Goal: Task Accomplishment & Management: Manage account settings

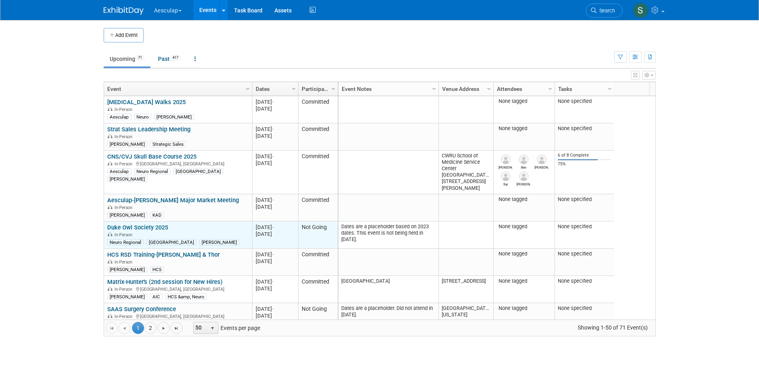
scroll to position [48, 0]
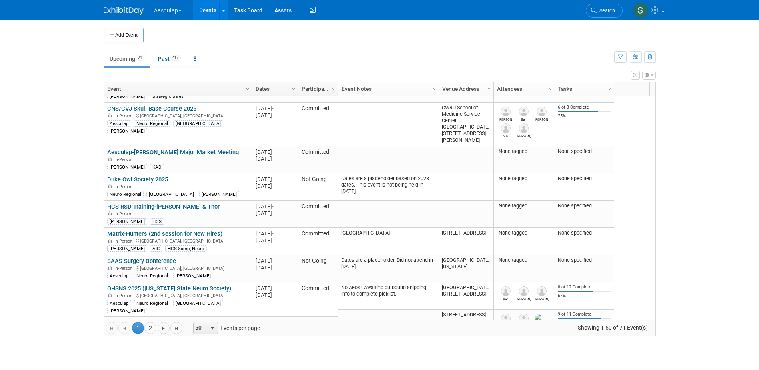
click at [163, 288] on link "OHSNS 2025 ([US_STATE] State Neuro Society)" at bounding box center [169, 287] width 124 height 7
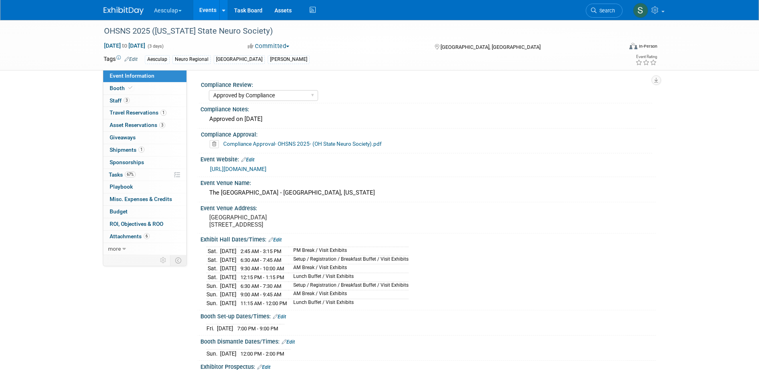
select select "Approved by Compliance"
select select "Neuro"
click at [279, 242] on link "Edit" at bounding box center [274, 240] width 13 height 6
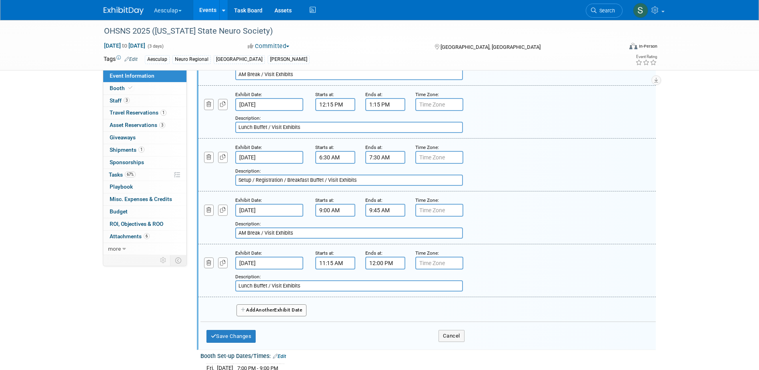
scroll to position [400, 0]
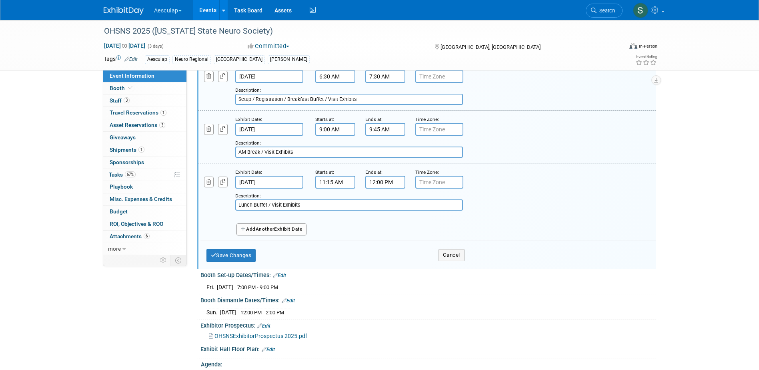
click at [258, 232] on span "Another" at bounding box center [265, 229] width 19 height 6
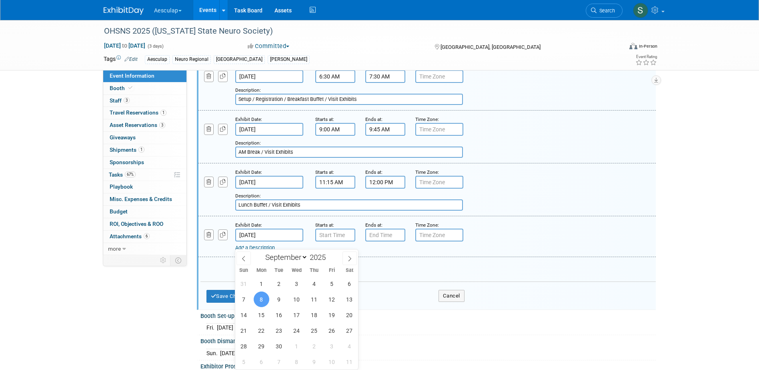
click at [264, 240] on input "Sep 8, 2025" at bounding box center [269, 234] width 68 height 13
click at [330, 281] on span "5" at bounding box center [332, 284] width 16 height 16
type input "Sep 5, 2025"
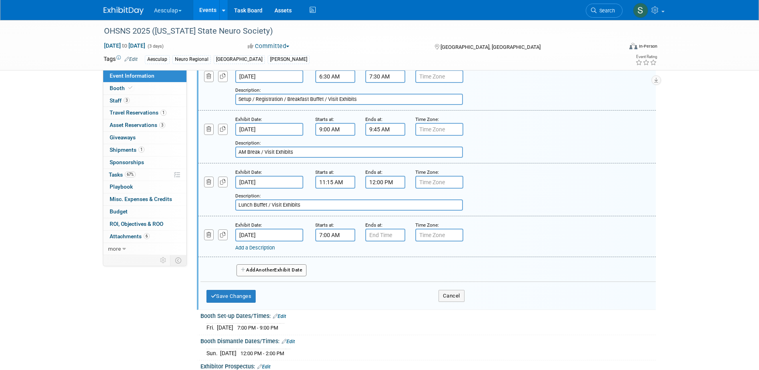
click at [329, 240] on input "7:00 AM" at bounding box center [335, 234] width 40 height 13
click at [330, 279] on span "07" at bounding box center [333, 271] width 15 height 14
click at [358, 283] on td "05" at bounding box center [356, 277] width 26 height 22
drag, startPoint x: 371, startPoint y: 278, endPoint x: 370, endPoint y: 284, distance: 5.7
click at [371, 278] on span "00" at bounding box center [371, 271] width 15 height 14
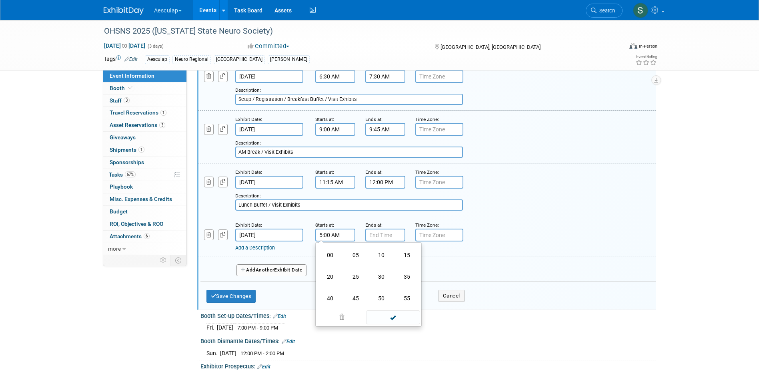
drag, startPoint x: 380, startPoint y: 282, endPoint x: 385, endPoint y: 285, distance: 6.3
click at [381, 282] on td "30" at bounding box center [381, 277] width 26 height 22
drag, startPoint x: 404, startPoint y: 278, endPoint x: 397, endPoint y: 286, distance: 10.2
click at [404, 278] on button "AM" at bounding box center [403, 272] width 14 height 14
type input "5:30 PM"
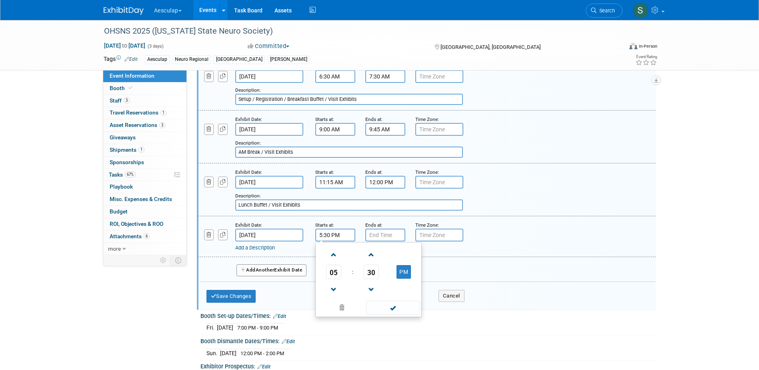
click at [260, 250] on link "Add a Description" at bounding box center [255, 247] width 40 height 6
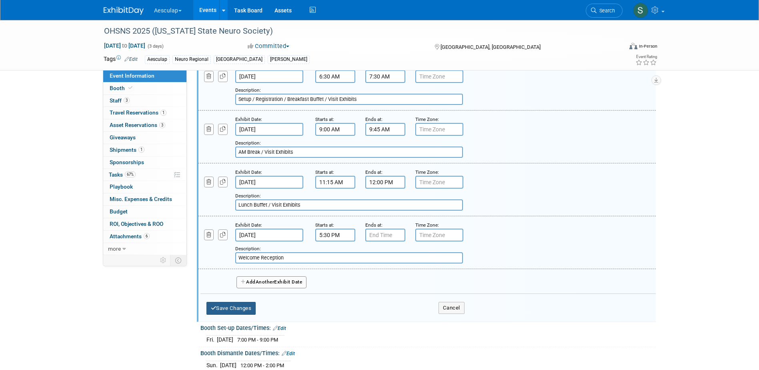
type input "Welcome Reception"
click at [243, 313] on button "Save Changes" at bounding box center [231, 308] width 50 height 13
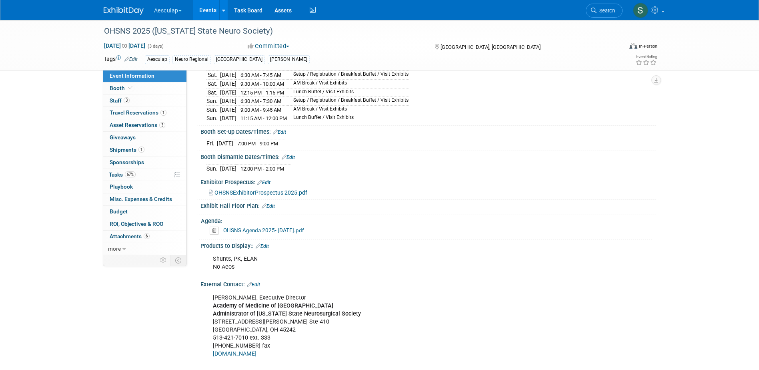
scroll to position [106, 0]
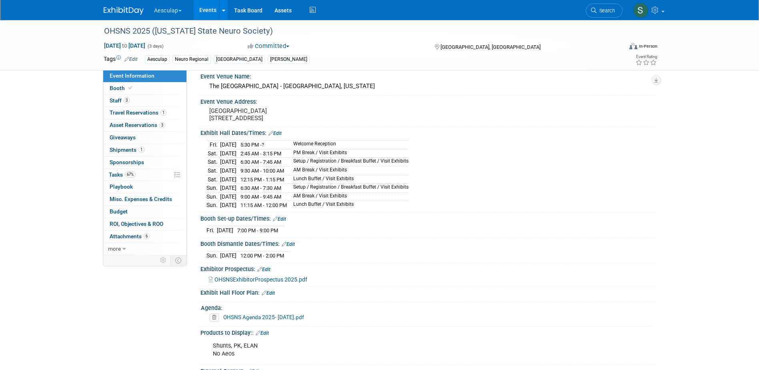
click at [278, 136] on link "Edit" at bounding box center [274, 133] width 13 height 6
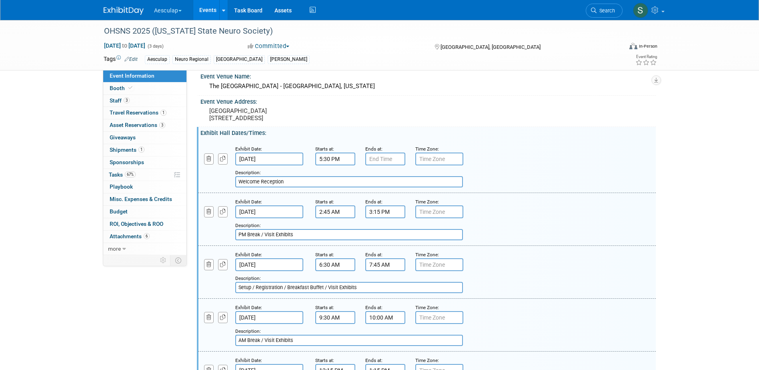
click at [335, 218] on input "2:45 AM" at bounding box center [335, 211] width 40 height 13
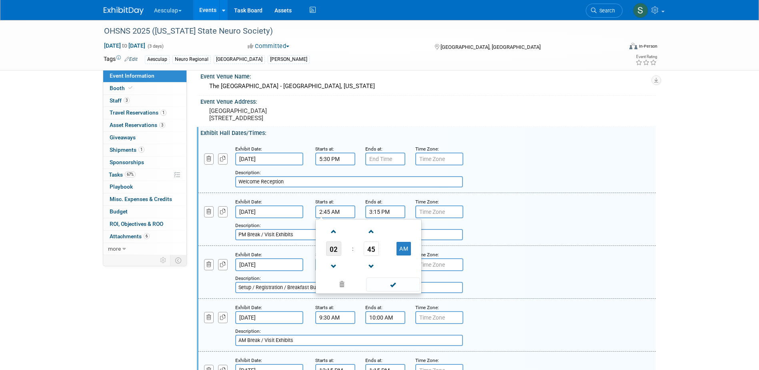
click at [330, 256] on span "02" at bounding box center [333, 248] width 15 height 14
click at [401, 263] on td "07" at bounding box center [407, 253] width 26 height 22
click at [332, 256] on span "07" at bounding box center [333, 248] width 15 height 14
click at [524, 266] on div "Add a Description Description: Setup / Registration / Breakfast Buffet / Visit …" at bounding box center [427, 271] width 470 height 43
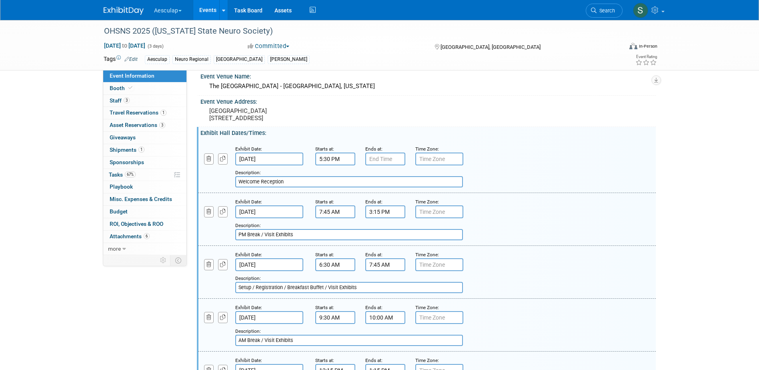
click at [330, 218] on input "7:45 AM" at bounding box center [335, 211] width 40 height 13
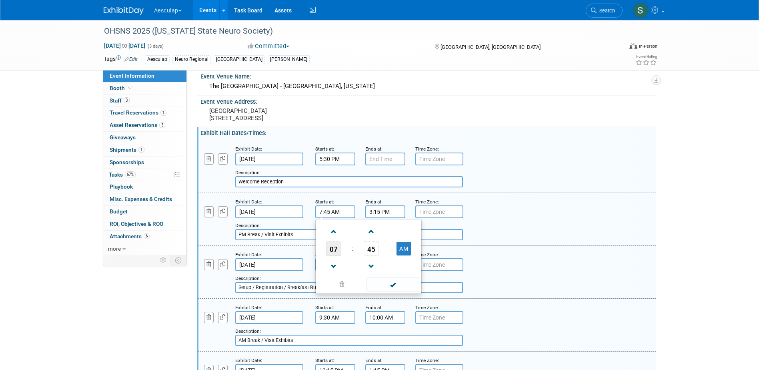
click at [334, 255] on span "07" at bounding box center [333, 248] width 15 height 14
click at [374, 242] on td "02" at bounding box center [381, 232] width 26 height 22
click at [400, 255] on button "AM" at bounding box center [403, 249] width 14 height 14
type input "2:45 PM"
click at [393, 290] on span at bounding box center [393, 284] width 54 height 14
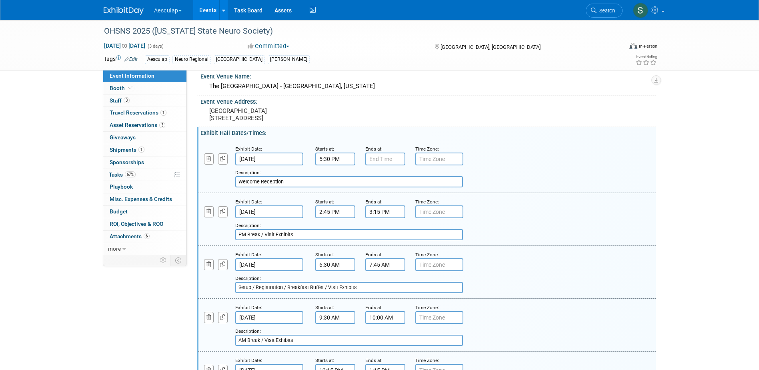
click at [340, 270] on input "6:30 AM" at bounding box center [335, 264] width 40 height 13
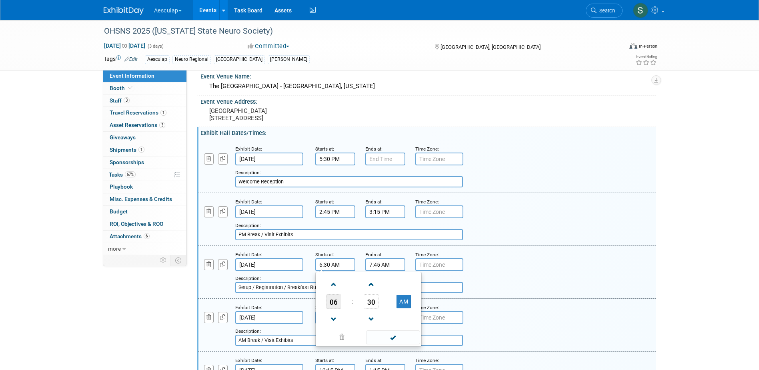
click at [335, 306] on span "06" at bounding box center [333, 301] width 15 height 14
click at [403, 317] on td "07" at bounding box center [407, 306] width 26 height 22
click at [368, 307] on span "30" at bounding box center [371, 301] width 15 height 14
click at [332, 295] on td "00" at bounding box center [330, 285] width 26 height 22
type input "7:00 AM"
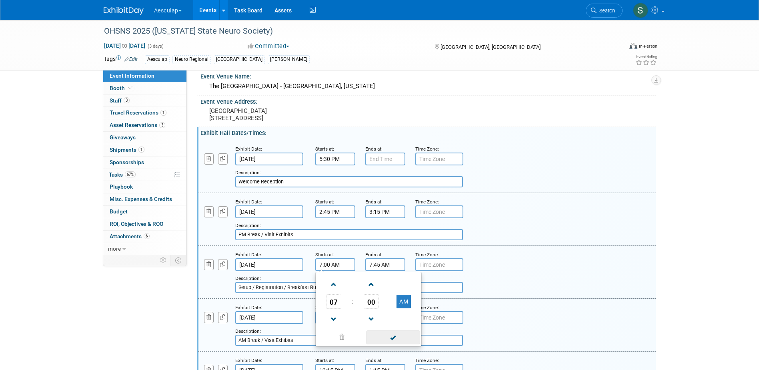
click at [400, 344] on span at bounding box center [393, 337] width 54 height 14
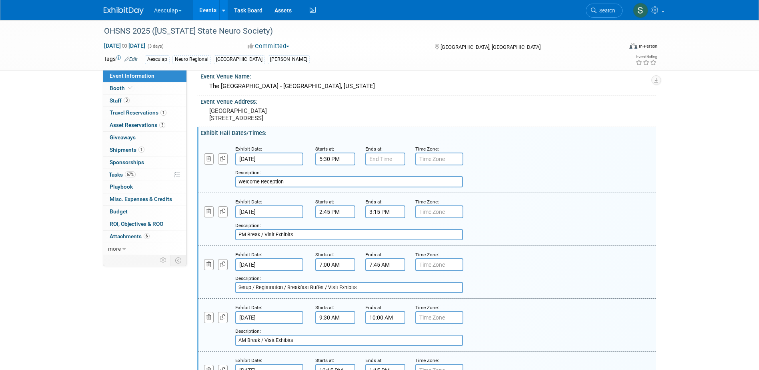
drag, startPoint x: 256, startPoint y: 294, endPoint x: 146, endPoint y: 286, distance: 110.7
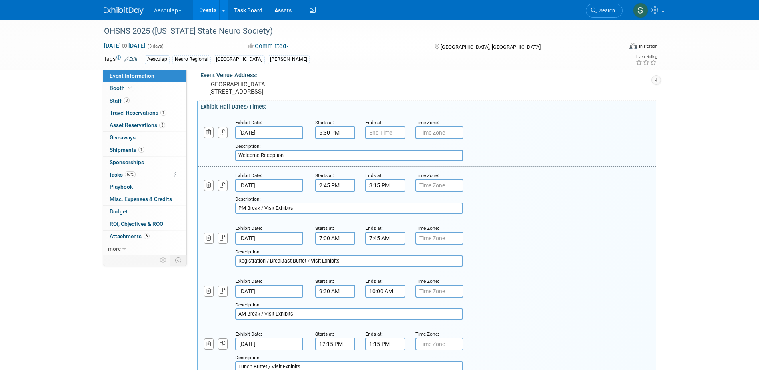
scroll to position [186, 0]
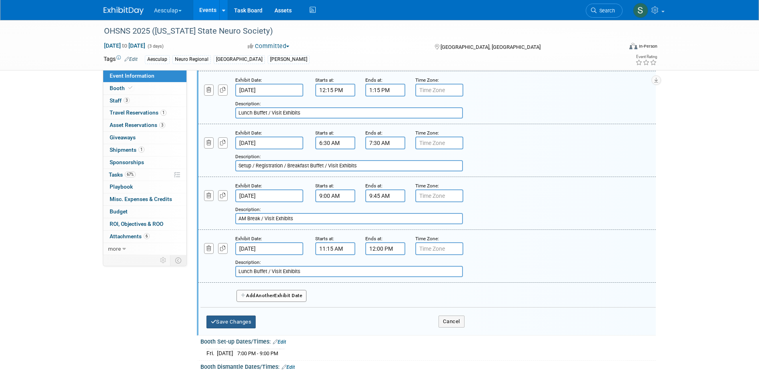
type input "Registration / Breakfast Buffet / Visit Exhibits"
click at [224, 328] on button "Save Changes" at bounding box center [231, 321] width 50 height 13
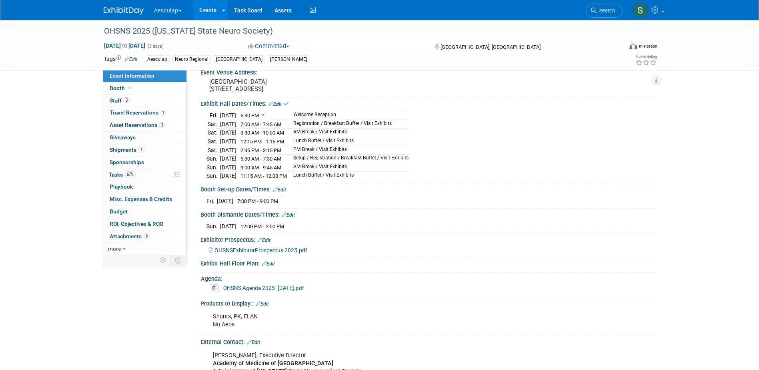
scroll to position [56, 0]
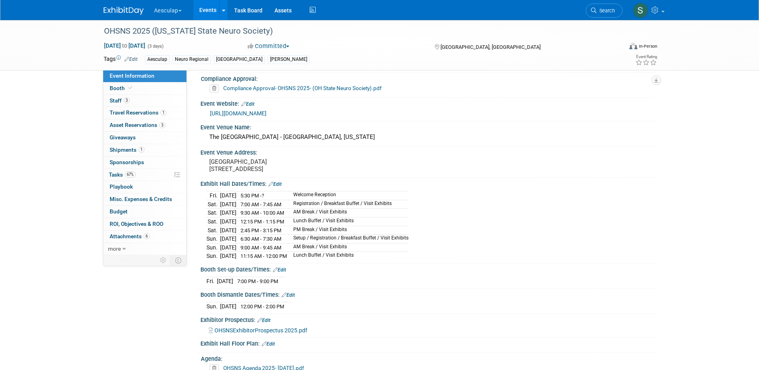
click at [292, 298] on link "Edit" at bounding box center [288, 295] width 13 height 6
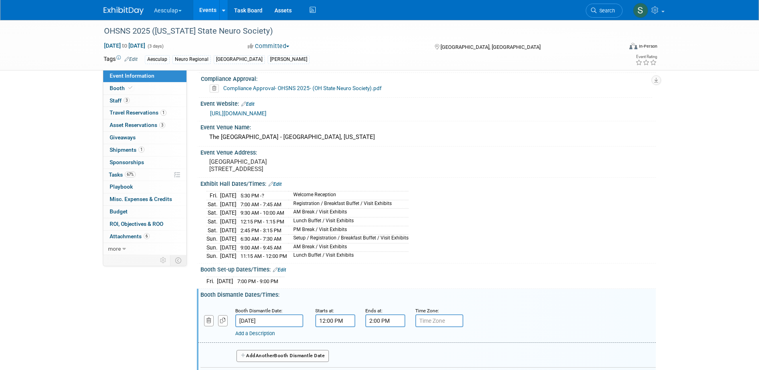
click at [257, 358] on button "Add Another Booth Dismantle Date" at bounding box center [282, 356] width 93 height 12
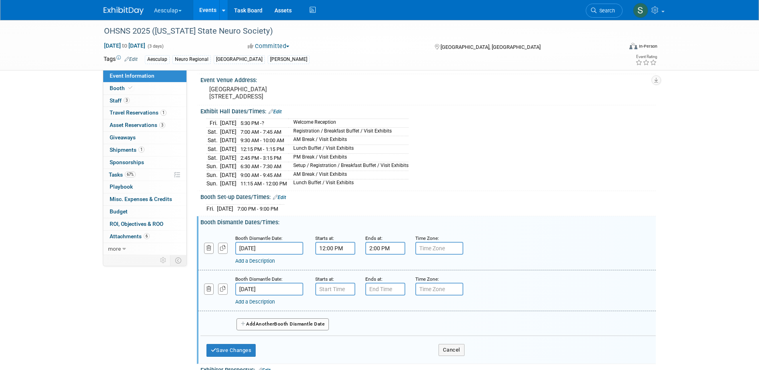
scroll to position [136, 0]
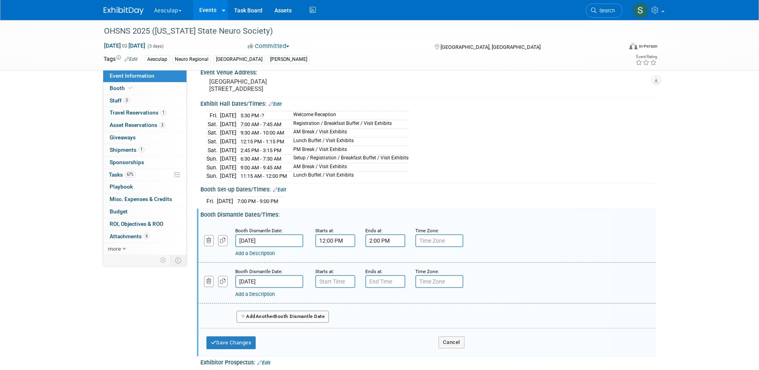
click at [254, 288] on input "Sep 8, 2025" at bounding box center [269, 281] width 68 height 13
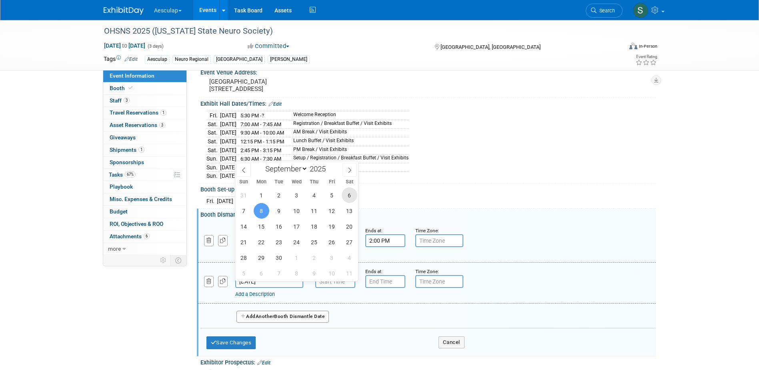
click at [344, 196] on span "6" at bounding box center [350, 195] width 16 height 16
type input "Sep 6, 2025"
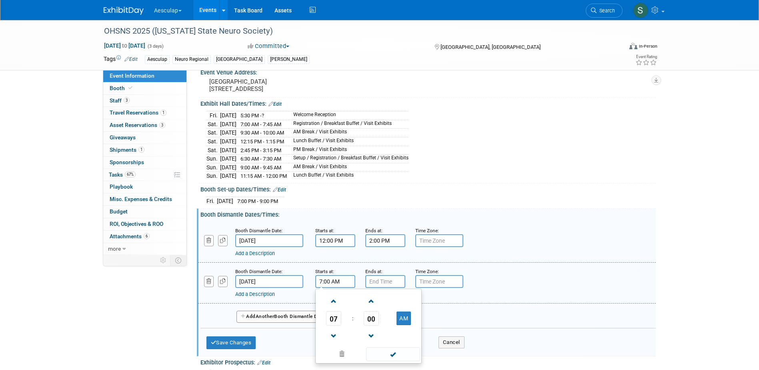
click at [334, 286] on input "7:00 AM" at bounding box center [335, 281] width 40 height 13
click at [325, 323] on td "07" at bounding box center [333, 318] width 33 height 14
click at [332, 325] on span "07" at bounding box center [333, 318] width 15 height 14
click at [400, 306] on td "03" at bounding box center [407, 301] width 26 height 22
click at [377, 322] on span "00" at bounding box center [371, 318] width 15 height 14
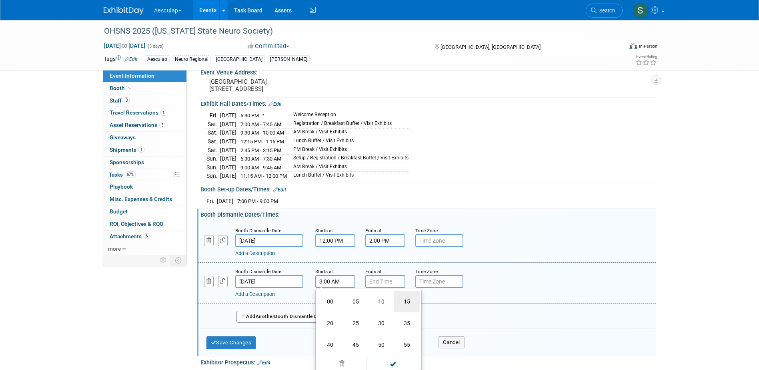
click at [406, 306] on td "15" at bounding box center [407, 301] width 26 height 22
type input "3:15 AM"
type input "7:00 PM"
click at [383, 288] on input "7:00 PM" at bounding box center [385, 281] width 40 height 13
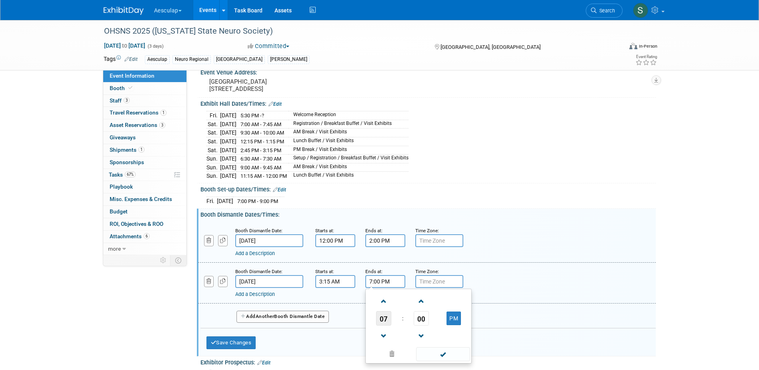
click at [382, 325] on span "07" at bounding box center [383, 318] width 15 height 14
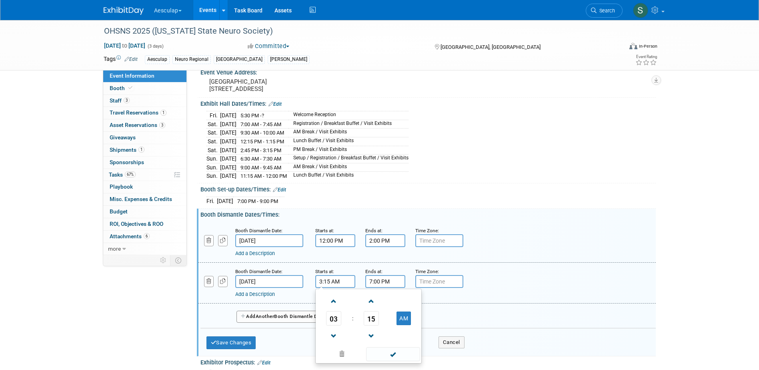
click at [339, 286] on input "3:15 AM" at bounding box center [335, 281] width 40 height 13
drag, startPoint x: 411, startPoint y: 326, endPoint x: 402, endPoint y: 322, distance: 10.4
click at [402, 322] on td "AM" at bounding box center [404, 318] width 32 height 14
click at [403, 322] on button "AM" at bounding box center [403, 318] width 14 height 14
type input "3:15 PM"
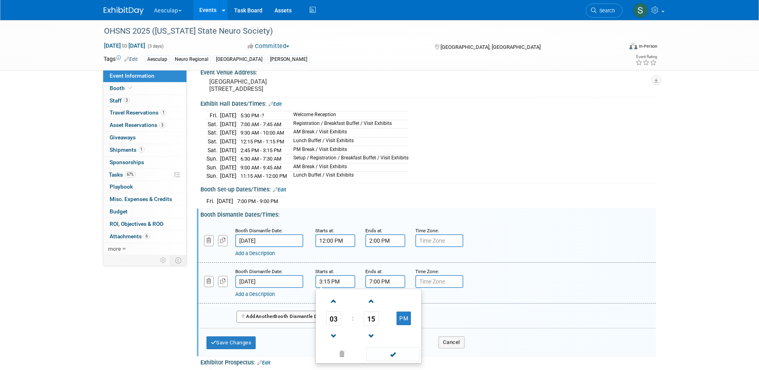
click at [381, 286] on input "7:00 PM" at bounding box center [385, 281] width 40 height 13
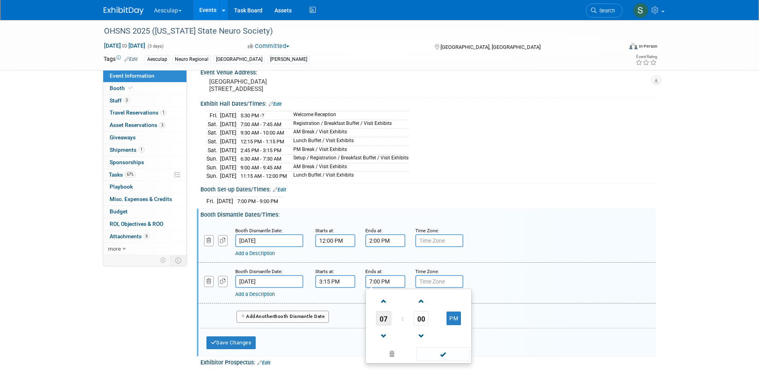
click at [386, 324] on span "07" at bounding box center [383, 318] width 15 height 14
click at [455, 304] on td "03" at bounding box center [457, 301] width 26 height 22
click at [422, 323] on span "00" at bounding box center [421, 318] width 15 height 14
click at [402, 346] on td "45" at bounding box center [406, 345] width 26 height 22
click at [450, 320] on button "PM" at bounding box center [453, 318] width 14 height 14
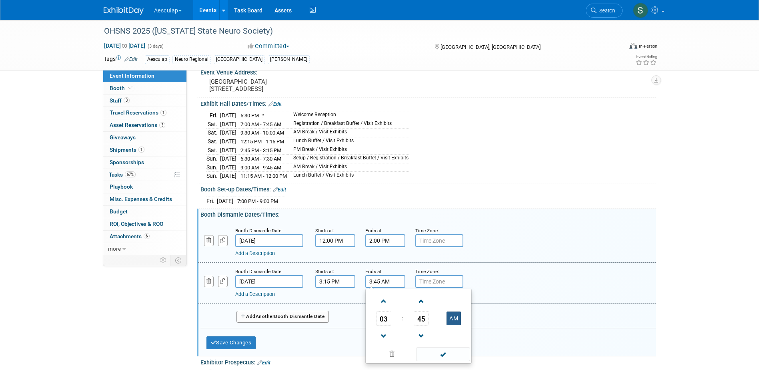
click at [452, 322] on button "AM" at bounding box center [453, 318] width 14 height 14
type input "3:45 PM"
click at [450, 360] on span at bounding box center [443, 354] width 54 height 14
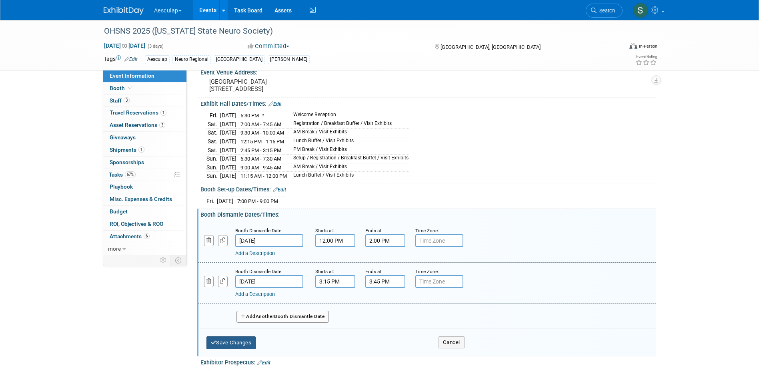
click at [249, 348] on button "Save Changes" at bounding box center [231, 342] width 50 height 13
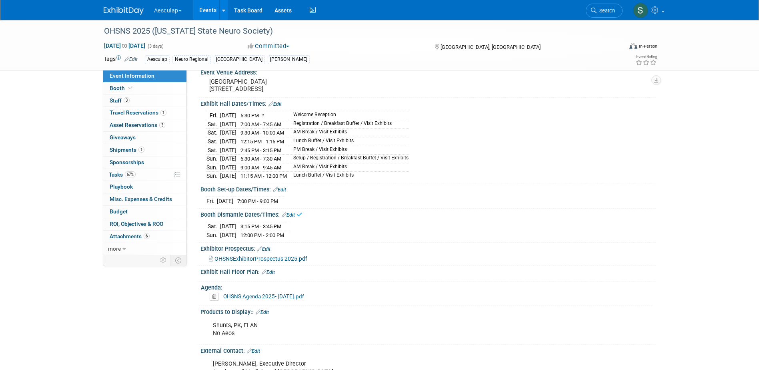
click at [284, 192] on link "Edit" at bounding box center [279, 190] width 13 height 6
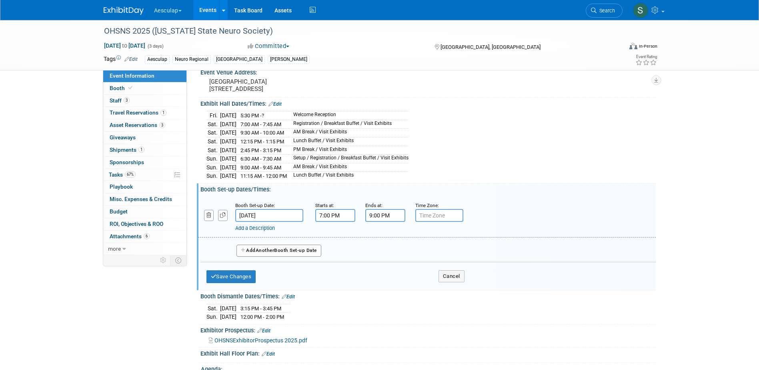
click at [260, 253] on span "Another" at bounding box center [265, 250] width 19 height 6
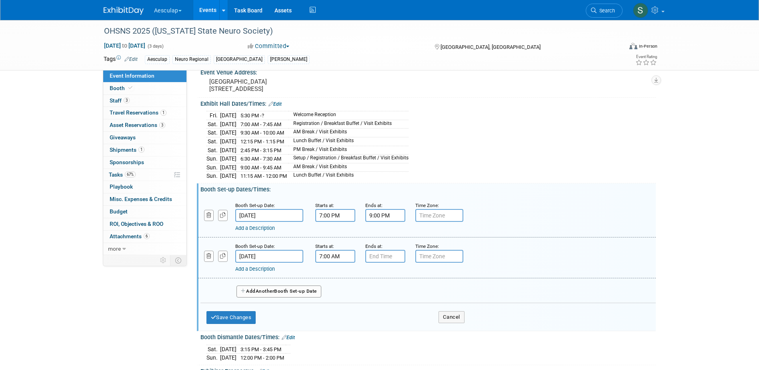
click at [336, 260] on input "7:00 AM" at bounding box center [335, 256] width 40 height 13
drag, startPoint x: 404, startPoint y: 297, endPoint x: 403, endPoint y: 305, distance: 7.6
click at [404, 298] on button "AM" at bounding box center [403, 293] width 14 height 14
type input "7:00 PM"
click at [379, 256] on input "7:00 PM" at bounding box center [385, 256] width 40 height 13
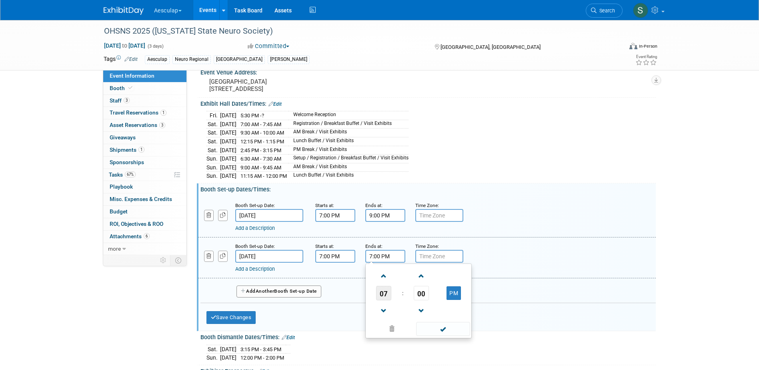
click at [386, 298] on span "07" at bounding box center [383, 293] width 15 height 14
drag, startPoint x: 405, startPoint y: 322, endPoint x: 409, endPoint y: 324, distance: 4.8
click at [406, 322] on td "09" at bounding box center [406, 319] width 26 height 22
type input "9:00 PM"
click at [452, 335] on span at bounding box center [443, 329] width 54 height 14
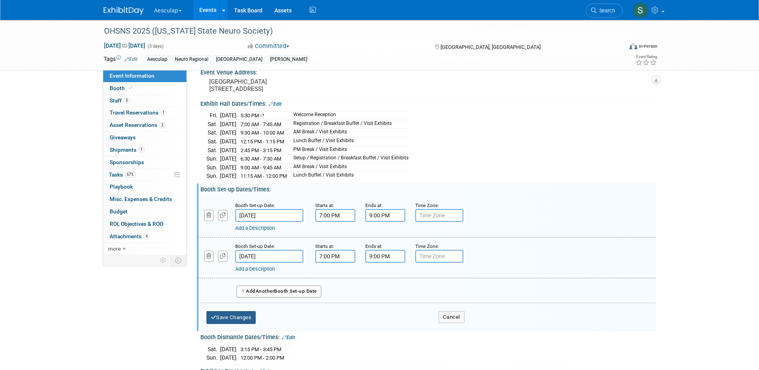
click at [237, 324] on button "Save Changes" at bounding box center [231, 317] width 50 height 13
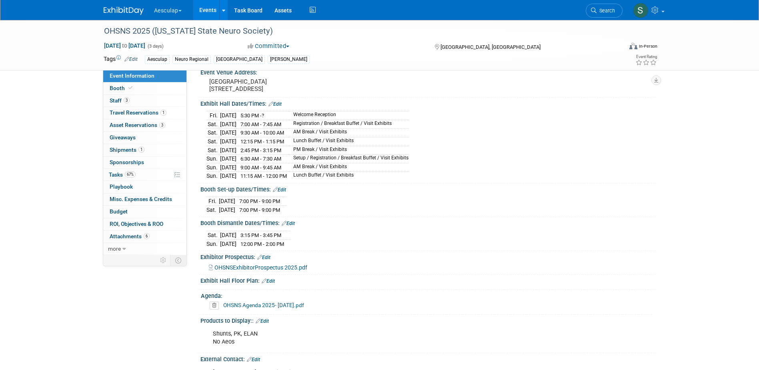
click at [290, 226] on link "Edit" at bounding box center [288, 223] width 13 height 6
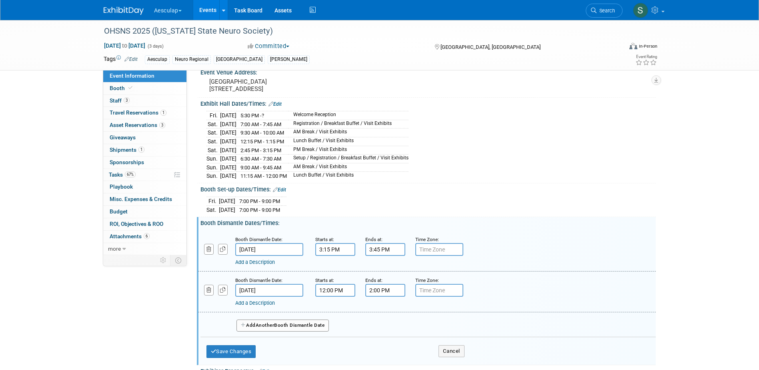
click at [268, 265] on link "Add a Description" at bounding box center [255, 262] width 40 height 6
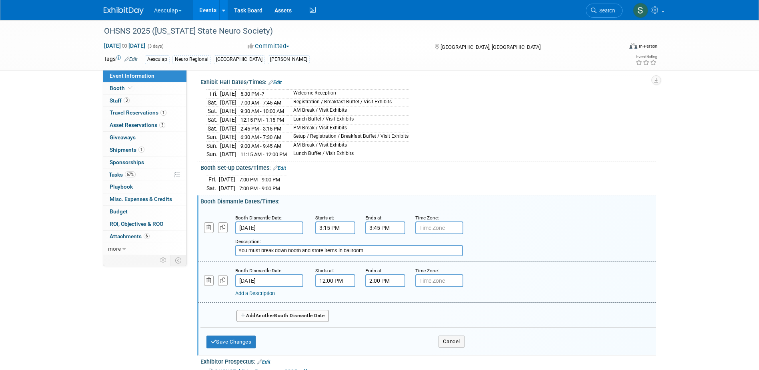
scroll to position [176, 0]
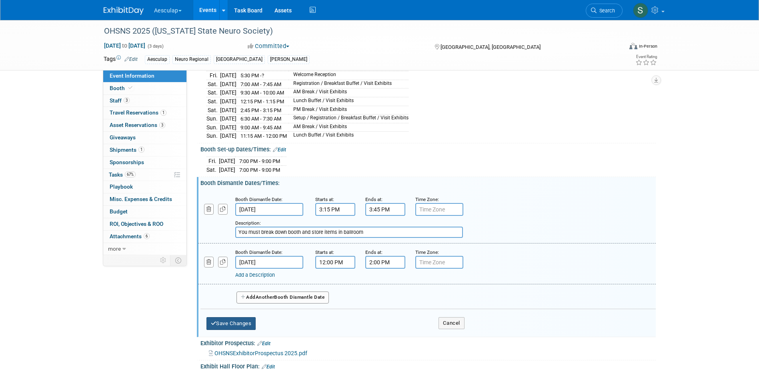
type input "You must break down booth and store items in ballroom"
click at [247, 328] on button "Save Changes" at bounding box center [231, 323] width 50 height 13
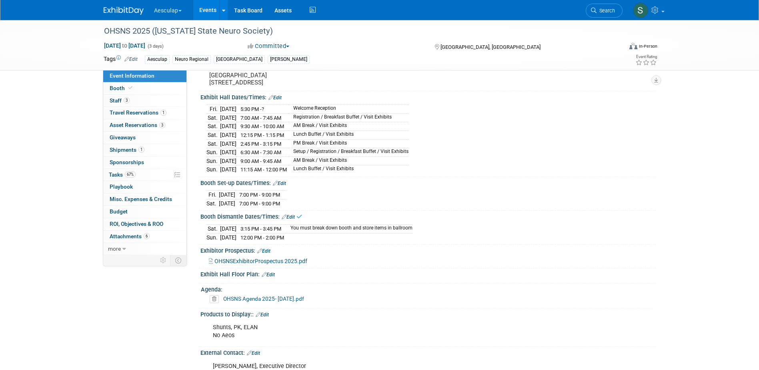
scroll to position [96, 0]
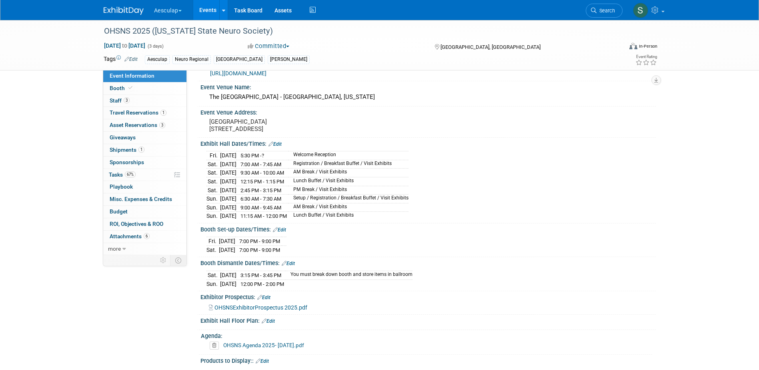
click at [281, 232] on link "Edit" at bounding box center [279, 230] width 13 height 6
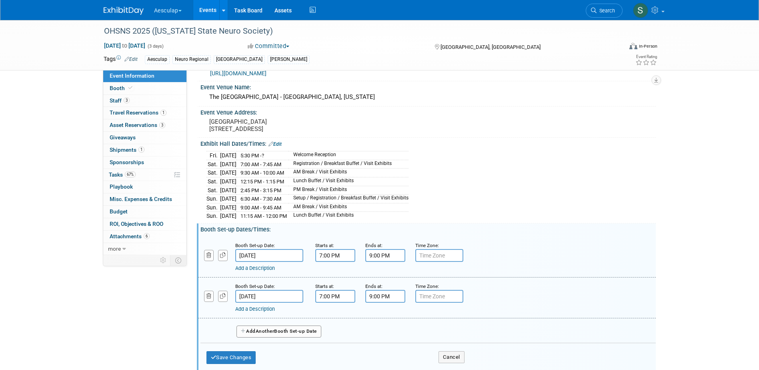
click at [269, 312] on link "Add a Description" at bounding box center [255, 309] width 40 height 6
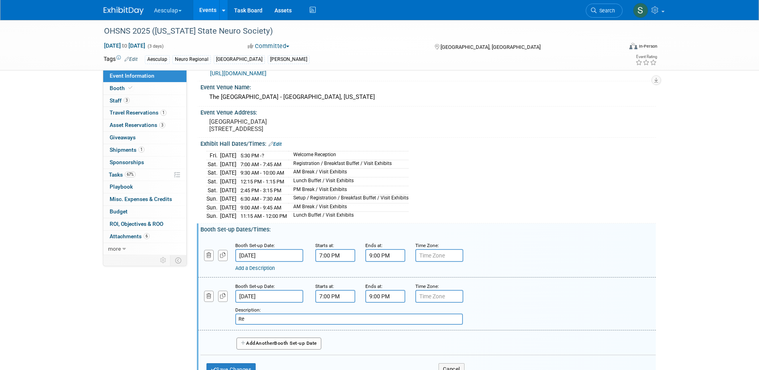
type input "R"
type input "r"
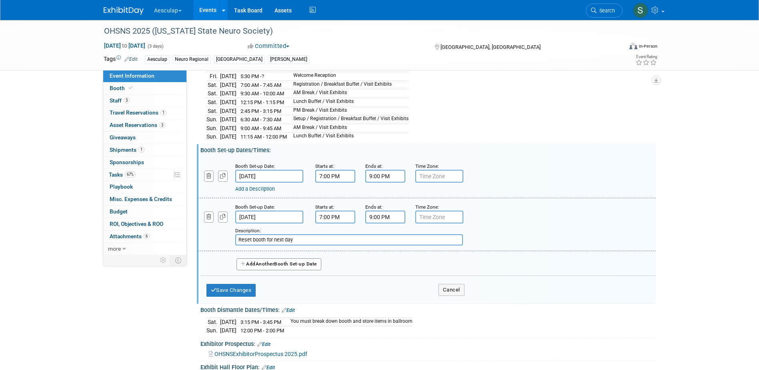
scroll to position [176, 0]
type input "Reset booth for next day"
click at [226, 288] on div "Save Changes Cancel" at bounding box center [335, 287] width 258 height 25
click at [218, 296] on button "Save Changes" at bounding box center [231, 289] width 50 height 13
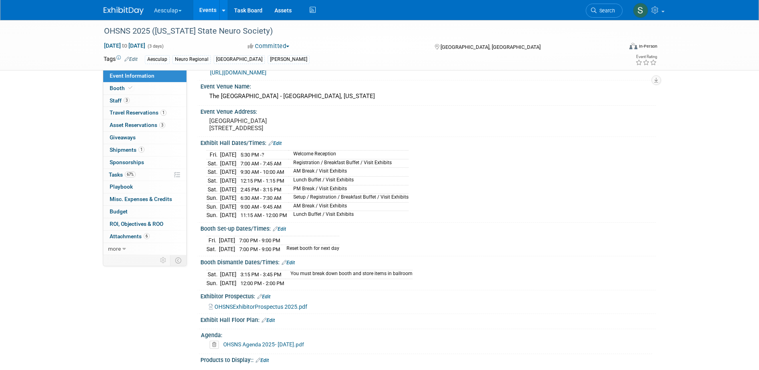
scroll to position [96, 0]
click at [275, 147] on link "Edit" at bounding box center [274, 144] width 13 height 6
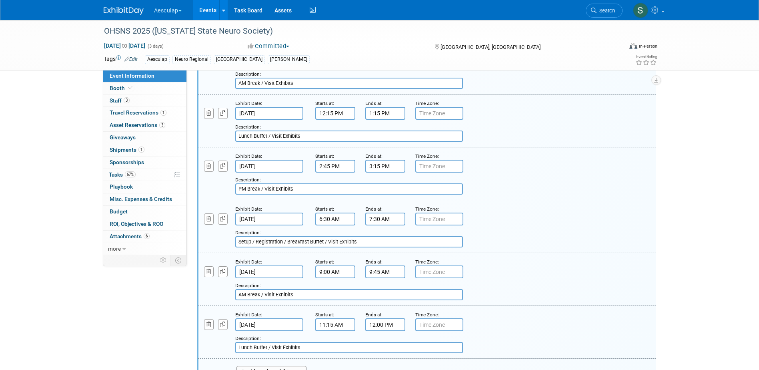
scroll to position [336, 0]
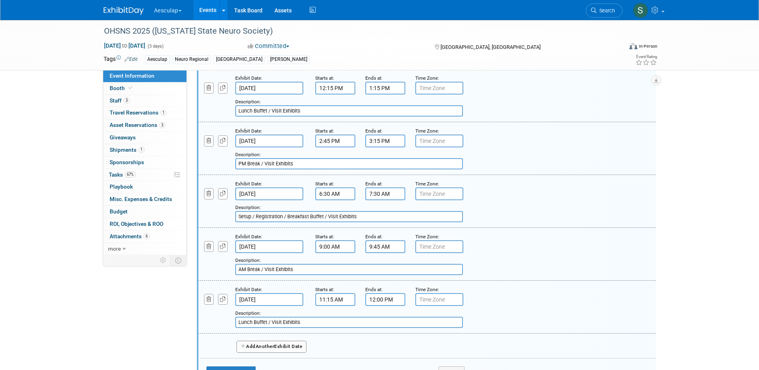
click at [332, 200] on input "6:30 AM" at bounding box center [335, 193] width 40 height 13
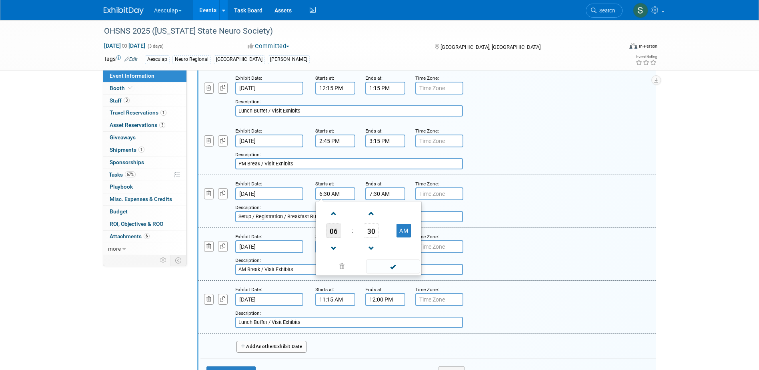
click at [330, 236] on span "06" at bounding box center [333, 230] width 15 height 14
drag, startPoint x: 406, startPoint y: 246, endPoint x: 384, endPoint y: 234, distance: 24.5
click at [405, 246] on td "07" at bounding box center [407, 235] width 26 height 22
click at [362, 238] on td "30" at bounding box center [371, 230] width 33 height 14
click at [371, 237] on span "30" at bounding box center [371, 230] width 15 height 14
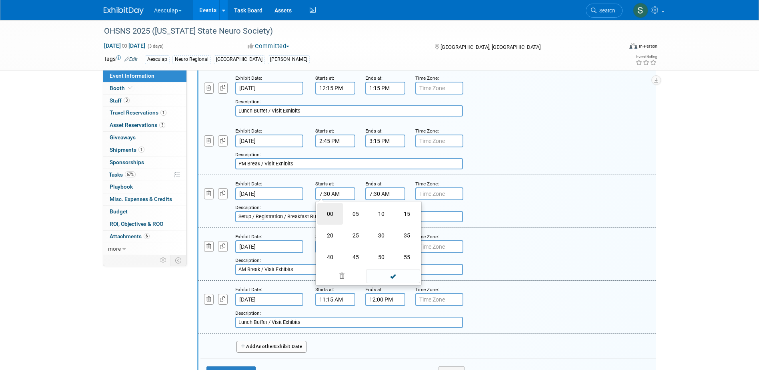
click at [332, 223] on td "00" at bounding box center [330, 214] width 26 height 22
type input "7:00 AM"
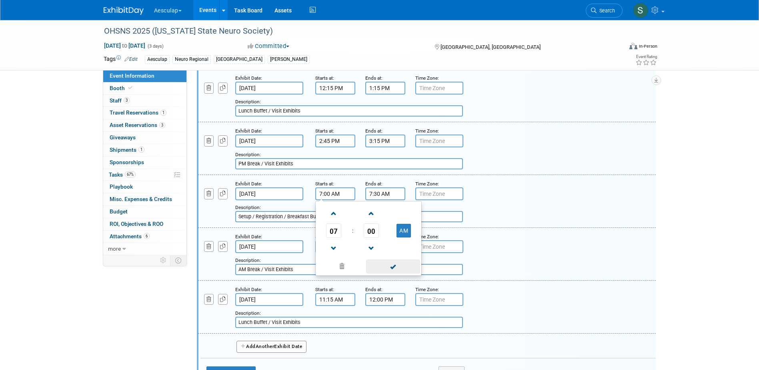
click at [400, 273] on span at bounding box center [393, 266] width 54 height 14
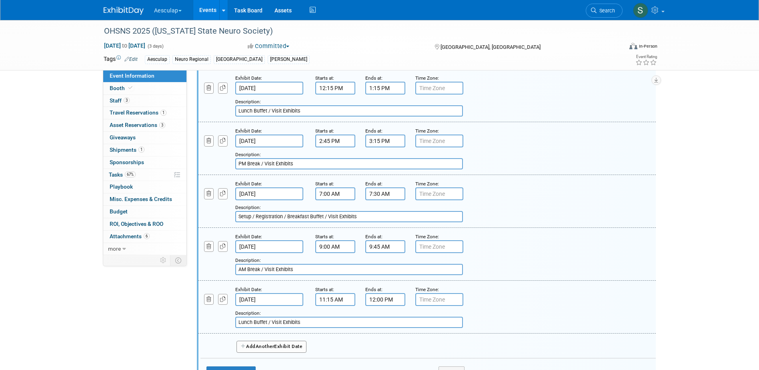
drag, startPoint x: 255, startPoint y: 223, endPoint x: 190, endPoint y: 225, distance: 64.8
click at [187, 224] on div "Event Information Event Info Booth Booth 3 Staff 3 Staff 1 Travel Reservations …" at bounding box center [380, 289] width 564 height 1210
type input "Registration / Breakfast Buffet / Visit Exhibits"
click at [330, 253] on input "9:00 AM" at bounding box center [335, 246] width 40 height 13
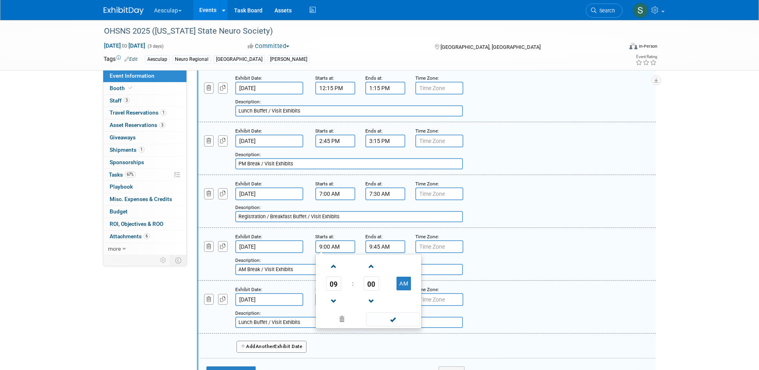
click at [374, 289] on span "00" at bounding box center [371, 283] width 15 height 14
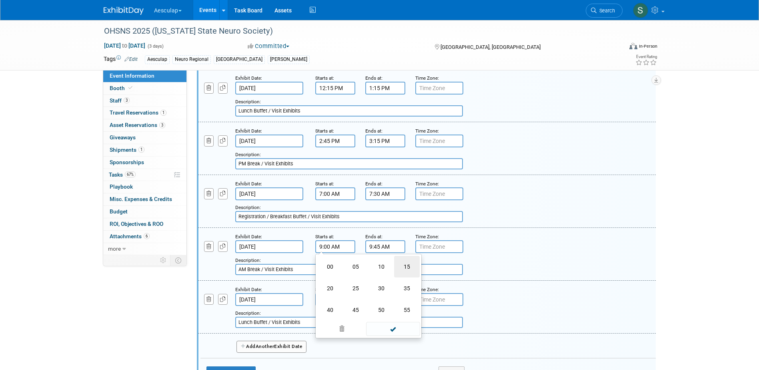
click at [416, 272] on td "15" at bounding box center [407, 267] width 26 height 22
type input "9:15 AM"
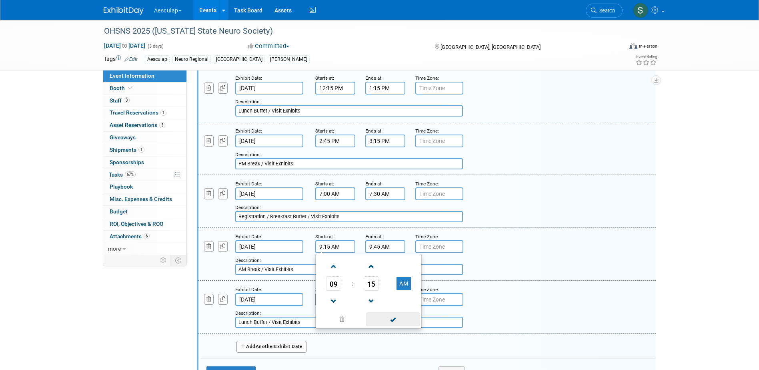
click at [398, 326] on span at bounding box center [393, 319] width 54 height 14
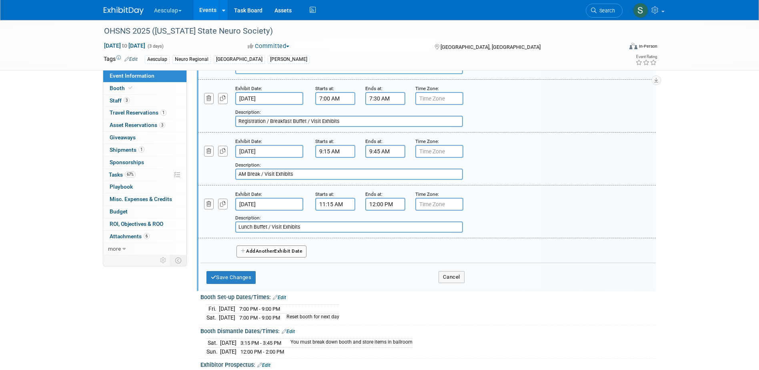
scroll to position [456, 0]
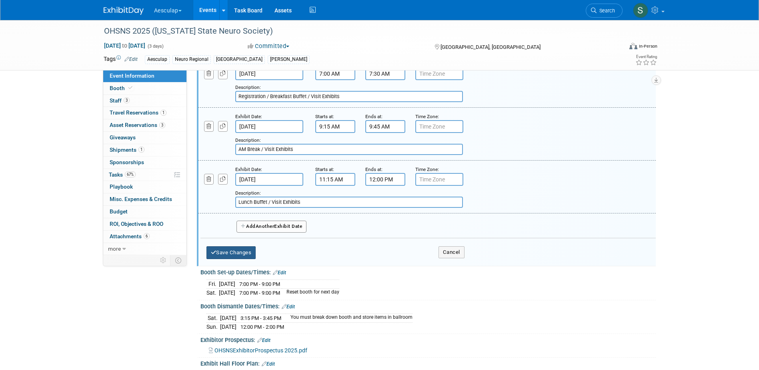
click at [220, 259] on button "Save Changes" at bounding box center [231, 252] width 50 height 13
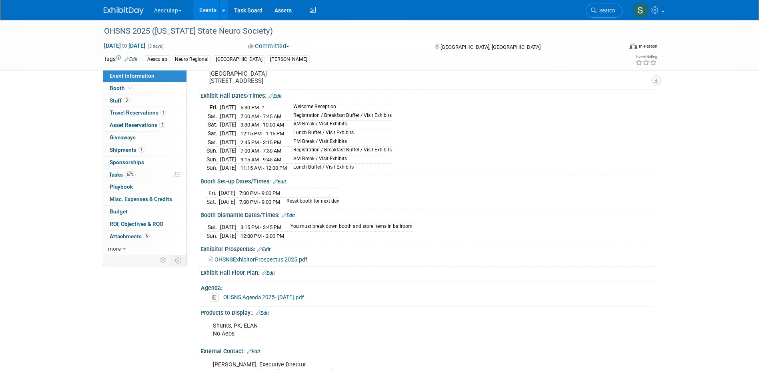
scroll to position [125, 0]
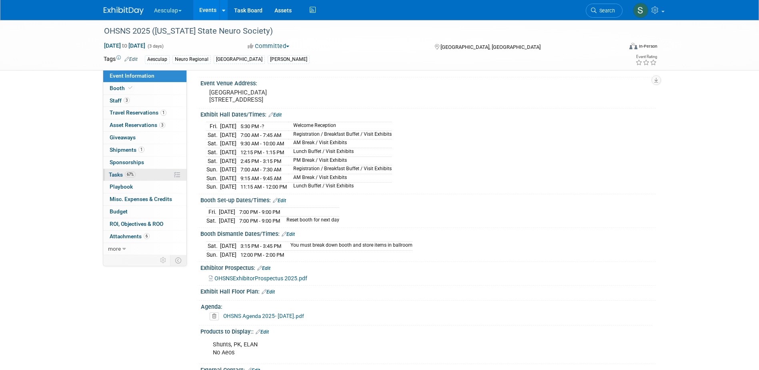
click at [111, 172] on span "Tasks 67%" at bounding box center [122, 174] width 27 height 6
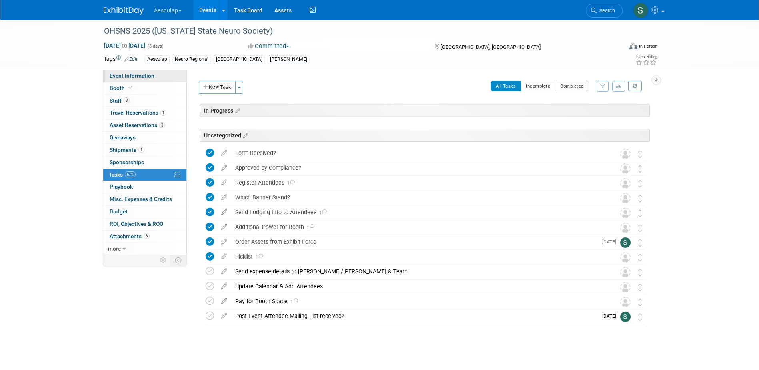
click at [132, 78] on span "Event Information" at bounding box center [132, 75] width 45 height 6
select select "Approved by Compliance"
select select "Neuro"
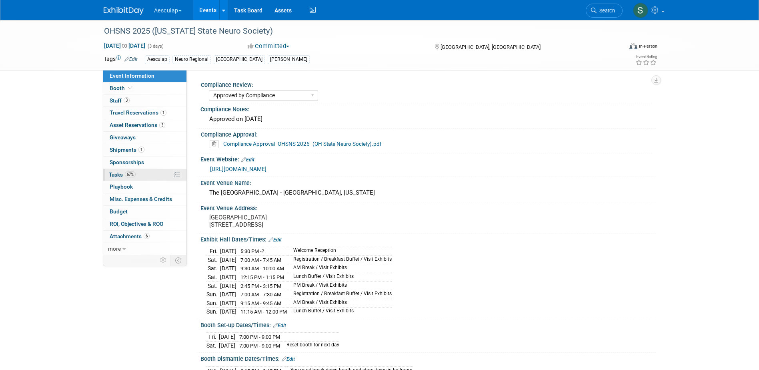
click at [113, 174] on span "Tasks 67%" at bounding box center [122, 174] width 27 height 6
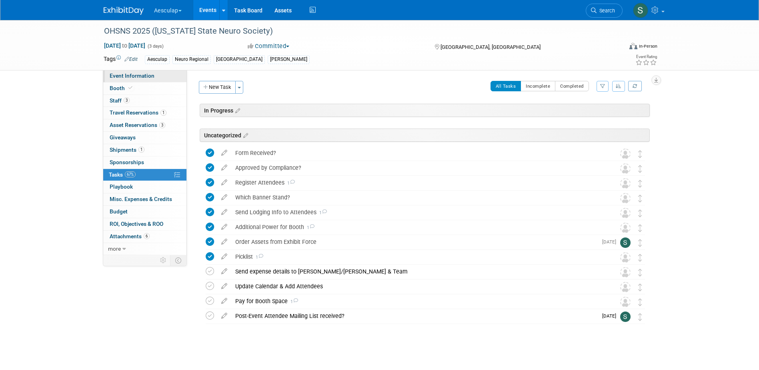
click at [128, 72] on link "Event Information" at bounding box center [144, 76] width 83 height 12
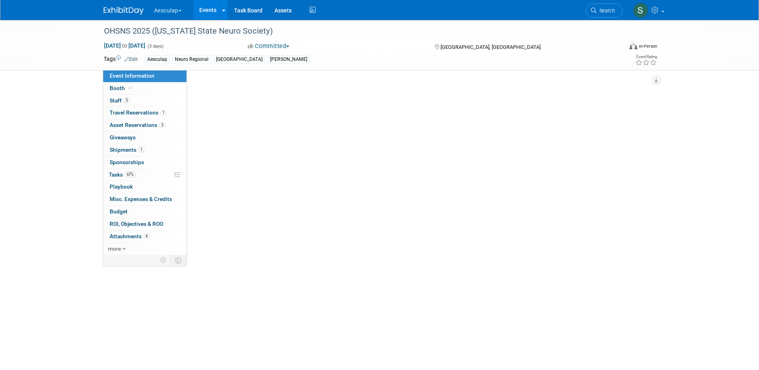
select select "Approved by Compliance"
select select "Neuro"
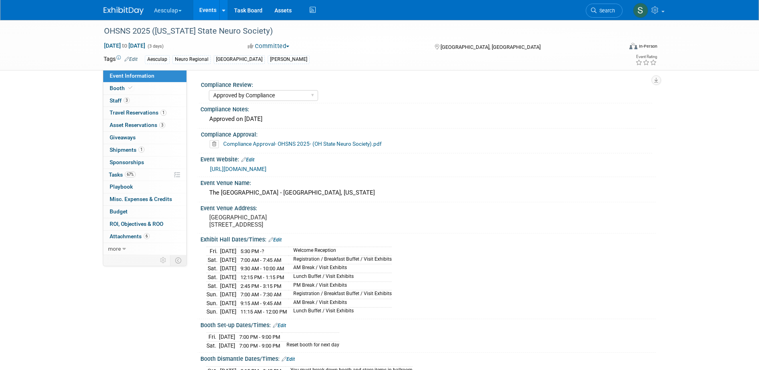
click at [209, 9] on link "Events" at bounding box center [207, 10] width 29 height 20
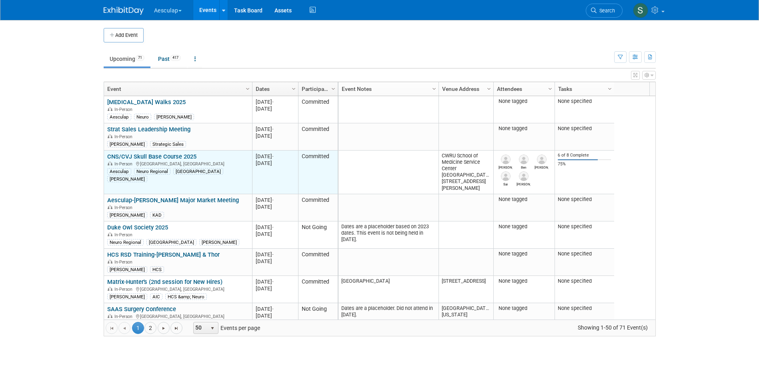
click at [136, 156] on link "CNS/CVJ Skull Base Course 2025" at bounding box center [151, 156] width 89 height 7
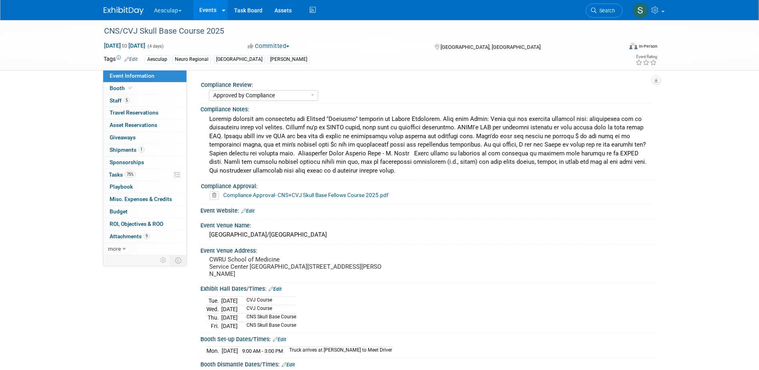
select select "Approved by Compliance"
select select "Neuro"
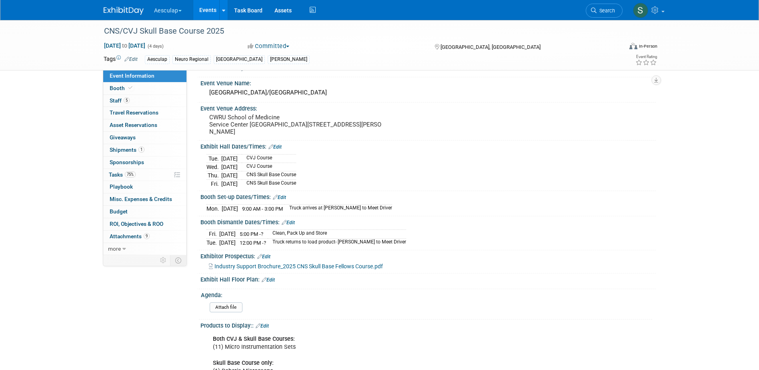
scroll to position [160, 0]
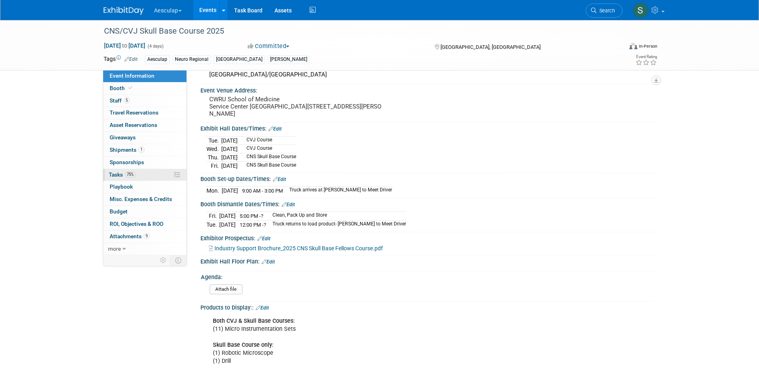
click at [112, 175] on span "Tasks 75%" at bounding box center [122, 174] width 27 height 6
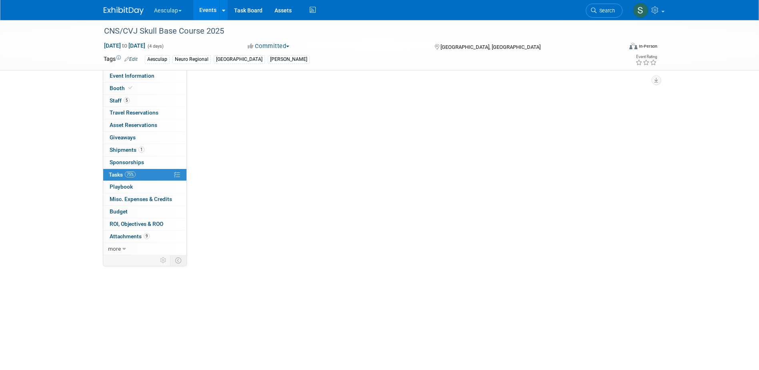
scroll to position [0, 0]
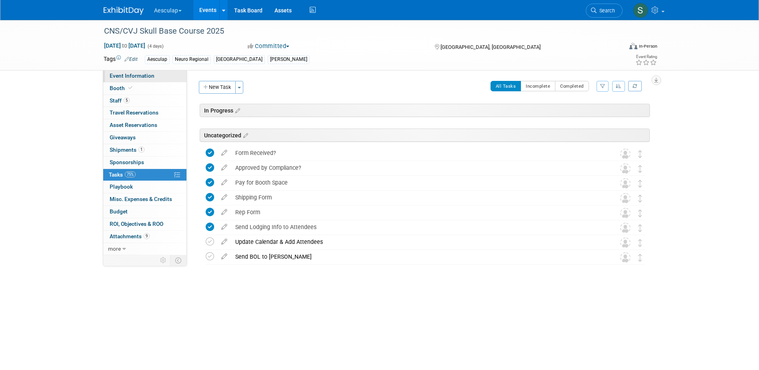
click at [129, 78] on span "Event Information" at bounding box center [132, 75] width 45 height 6
select select "Approved by Compliance"
select select "Neuro"
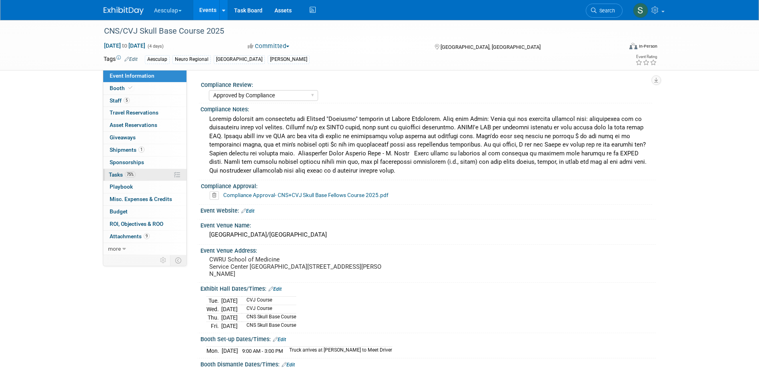
click at [117, 176] on span "Tasks 75%" at bounding box center [122, 174] width 27 height 6
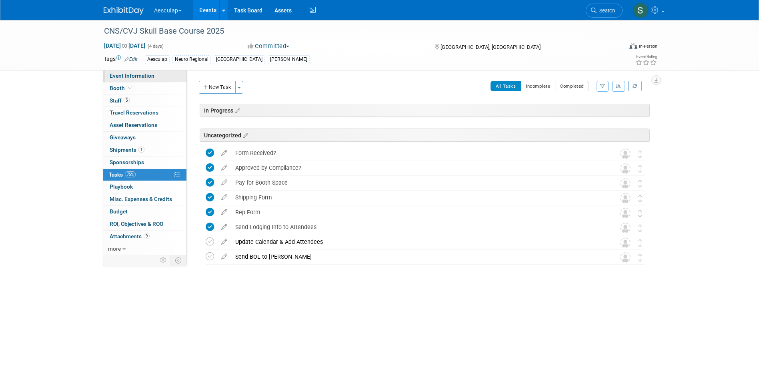
click at [118, 76] on span "Event Information" at bounding box center [132, 75] width 45 height 6
select select "Approved by Compliance"
select select "Neuro"
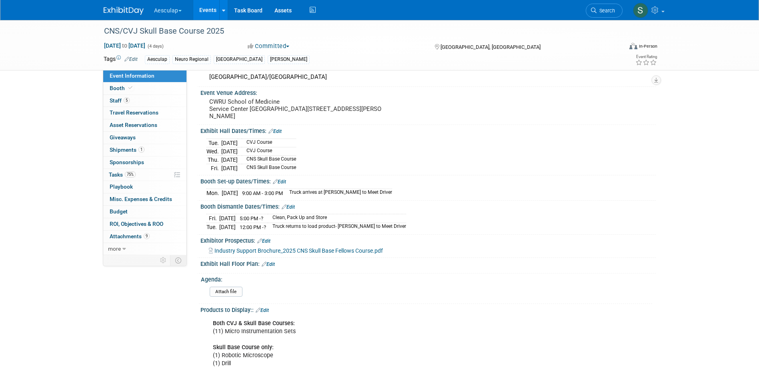
scroll to position [160, 0]
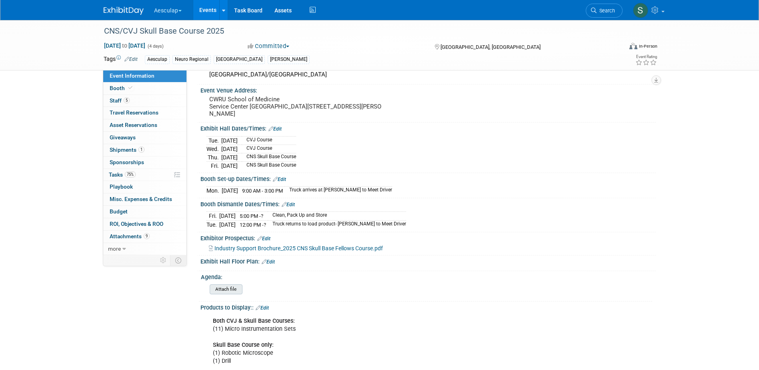
click at [222, 294] on input "file" at bounding box center [187, 288] width 109 height 9
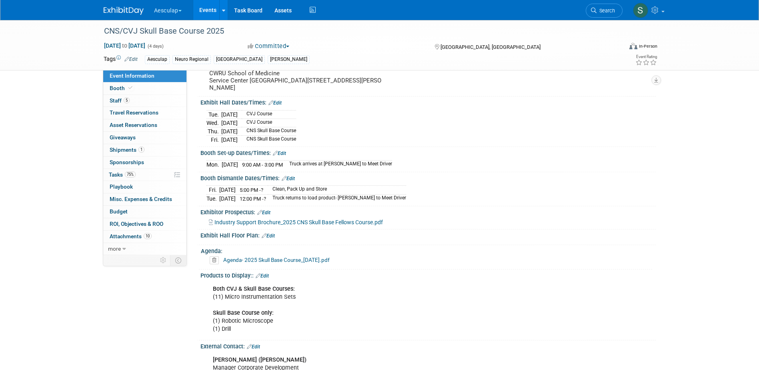
scroll to position [200, 0]
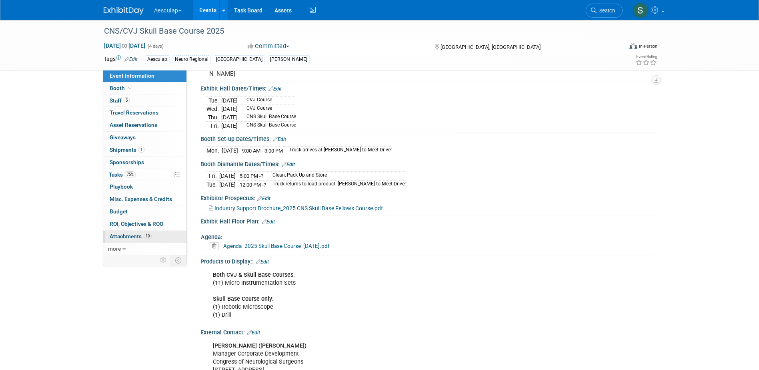
click at [130, 239] on span "Attachments 10" at bounding box center [131, 236] width 42 height 6
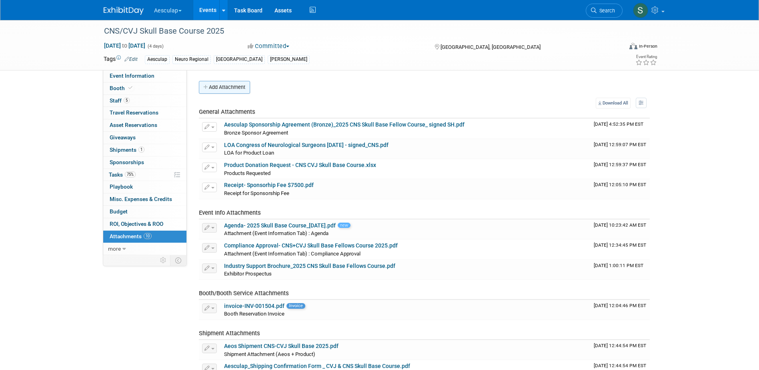
click at [220, 86] on button "Add Attachment" at bounding box center [224, 87] width 51 height 13
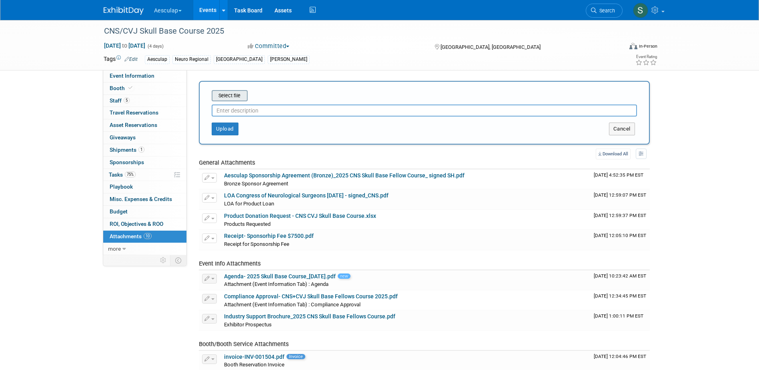
drag, startPoint x: 228, startPoint y: 102, endPoint x: 228, endPoint y: 98, distance: 4.0
click at [228, 98] on form "Select file This is an invoice Upload Cancel" at bounding box center [424, 112] width 425 height 45
click at [228, 98] on input "file" at bounding box center [199, 96] width 95 height 10
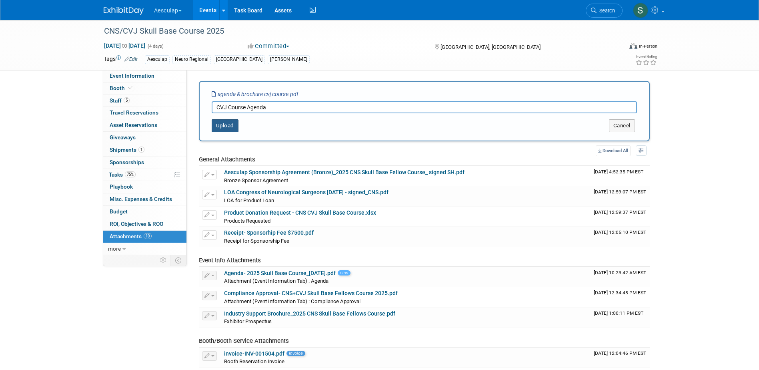
type input "CVJ Course Agenda"
click at [225, 121] on button "Upload" at bounding box center [225, 125] width 27 height 13
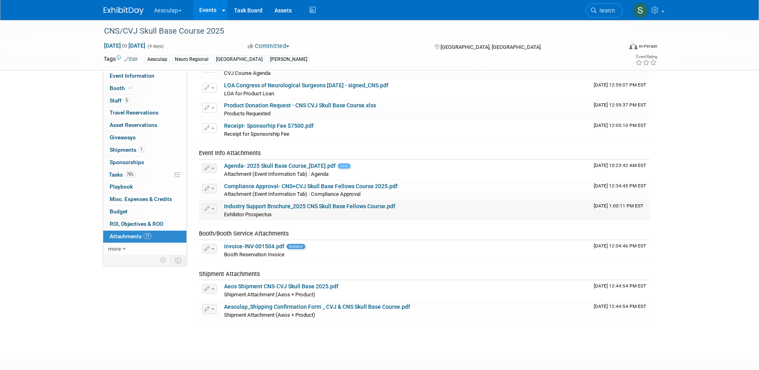
scroll to position [80, 0]
click at [114, 248] on span "more" at bounding box center [114, 248] width 13 height 6
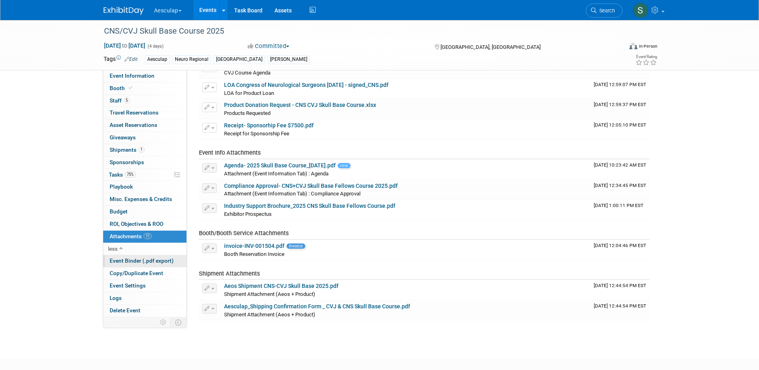
click at [125, 264] on link "Event Binder (.pdf export)" at bounding box center [144, 261] width 83 height 12
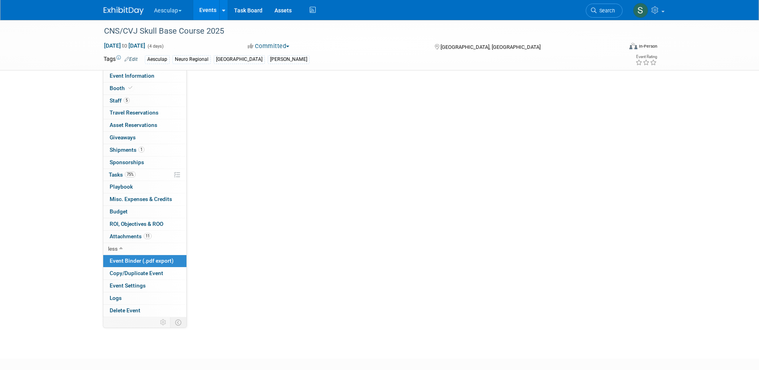
scroll to position [0, 0]
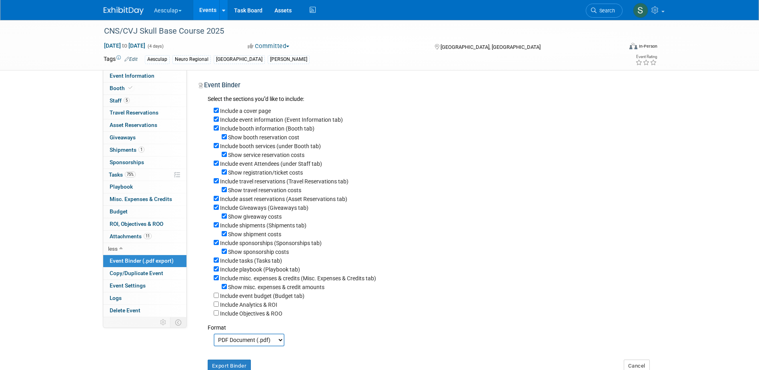
click at [251, 110] on label "Include a cover page" at bounding box center [245, 111] width 51 height 6
click at [219, 110] on input "Include a cover page" at bounding box center [216, 110] width 5 height 5
checkbox input "false"
click at [214, 208] on div "Include Giveaways (Giveaways tab)" at bounding box center [432, 207] width 436 height 9
click at [214, 210] on input "Include Giveaways (Giveaways tab)" at bounding box center [216, 206] width 5 height 5
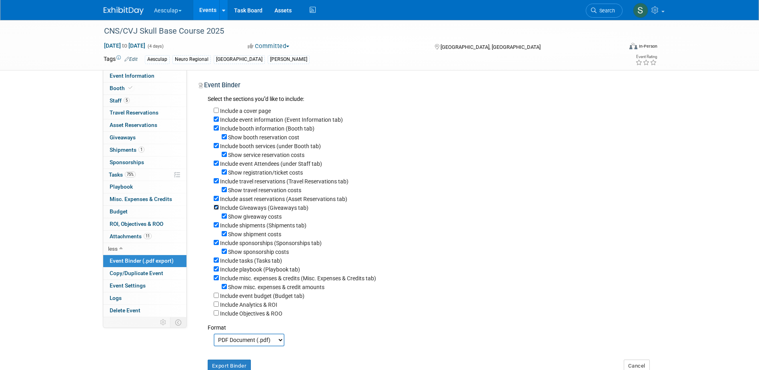
checkbox input "false"
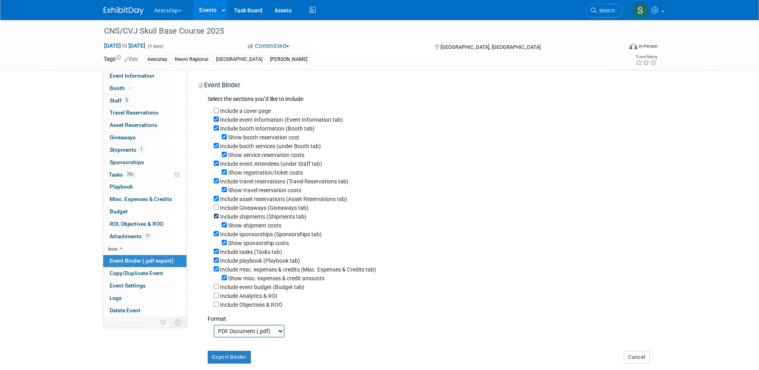
click at [217, 218] on input "Include shipments (Shipments tab)" at bounding box center [216, 215] width 5 height 5
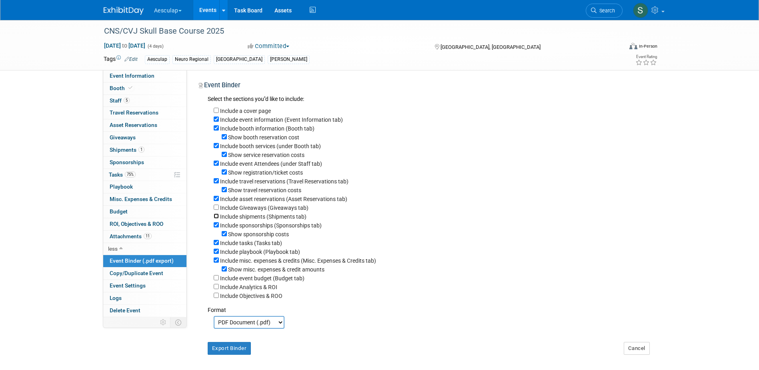
click at [217, 218] on input "Include shipments (Shipments tab)" at bounding box center [216, 215] width 5 height 5
checkbox input "true"
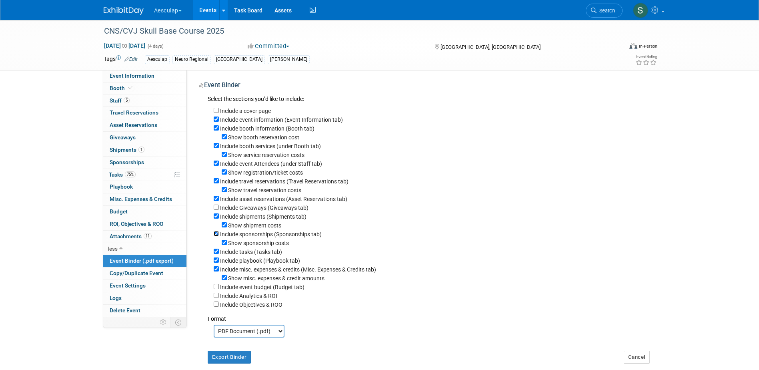
click at [215, 236] on input "Include sponsorships (Sponsorships tab)" at bounding box center [216, 233] width 5 height 5
checkbox input "false"
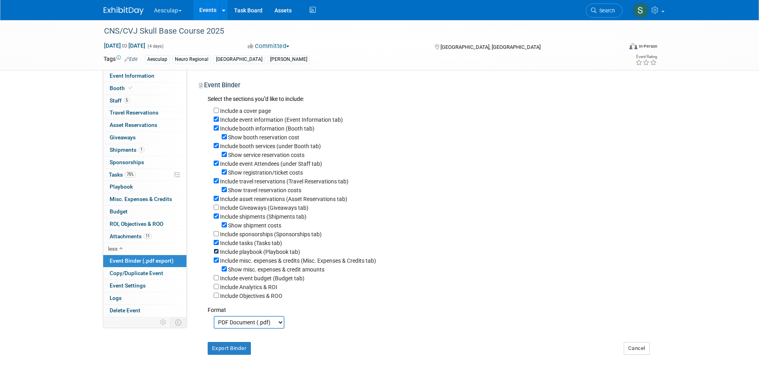
click at [217, 254] on input "Include playbook (Playbook tab)" at bounding box center [216, 250] width 5 height 5
checkbox input "false"
click at [216, 245] on input "Include tasks (Tasks tab)" at bounding box center [216, 242] width 5 height 5
checkbox input "false"
click at [216, 262] on input "Include misc. expenses & credits (Misc. Expenses & Credits tab)" at bounding box center [216, 259] width 5 height 5
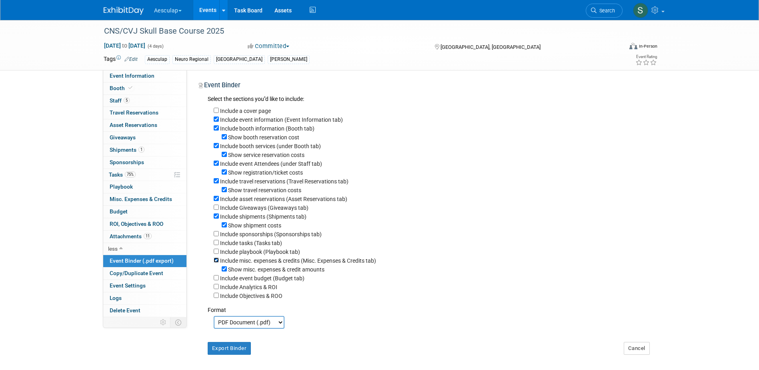
checkbox input "false"
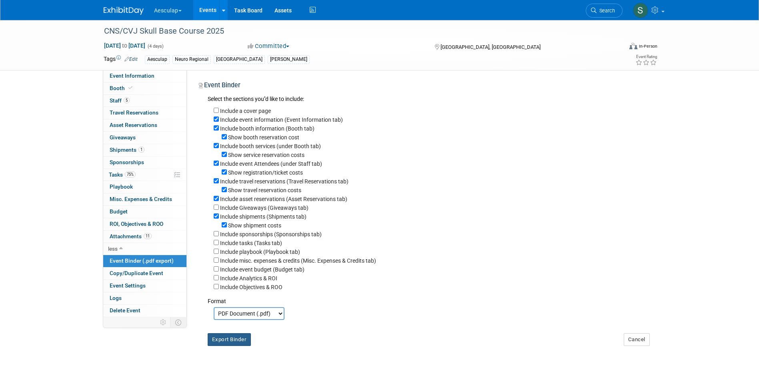
click at [228, 346] on button "Export Binder" at bounding box center [230, 339] width 44 height 13
click at [125, 113] on span "Travel Reservations 0" at bounding box center [134, 112] width 49 height 6
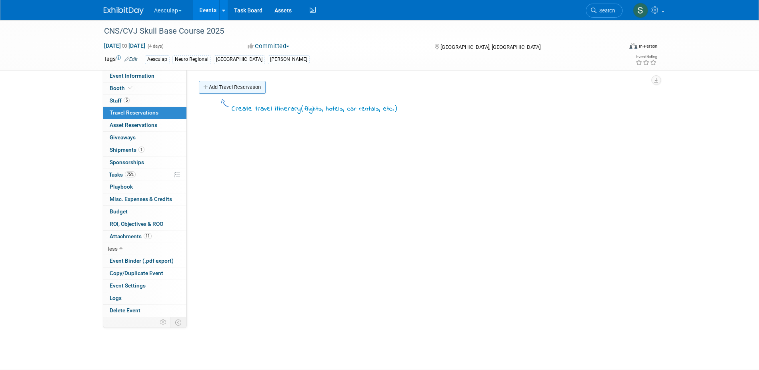
click at [222, 88] on link "Add Travel Reservation" at bounding box center [232, 87] width 67 height 13
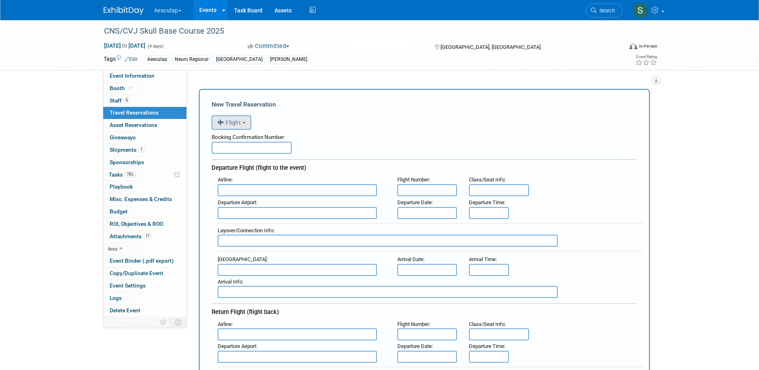
drag, startPoint x: 240, startPoint y: 148, endPoint x: 236, endPoint y: 124, distance: 24.3
click at [240, 145] on input "text" at bounding box center [252, 148] width 80 height 12
click at [235, 122] on span "Flight" at bounding box center [229, 122] width 24 height 6
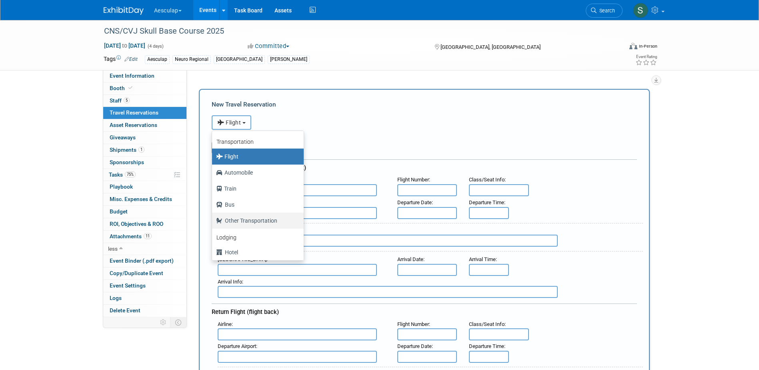
scroll to position [34, 0]
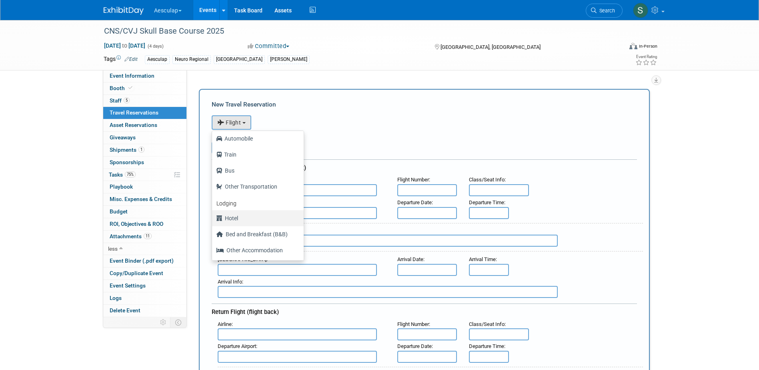
click at [232, 218] on label "Hotel" at bounding box center [256, 218] width 80 height 13
click at [213, 218] on input "Hotel" at bounding box center [210, 216] width 5 height 5
select select "6"
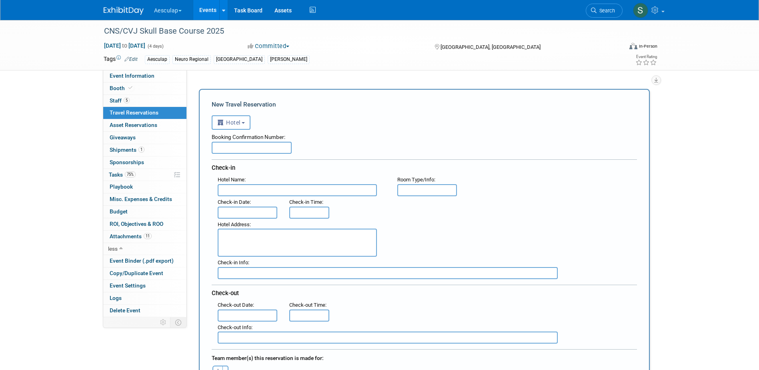
drag, startPoint x: 278, startPoint y: 243, endPoint x: 306, endPoint y: 244, distance: 28.0
click at [277, 243] on textarea at bounding box center [297, 242] width 159 height 28
click at [226, 148] on input "text" at bounding box center [252, 148] width 80 height 12
click at [237, 240] on textarea at bounding box center [297, 242] width 159 height 28
paste textarea "Courtyard Cleveland University Circle"
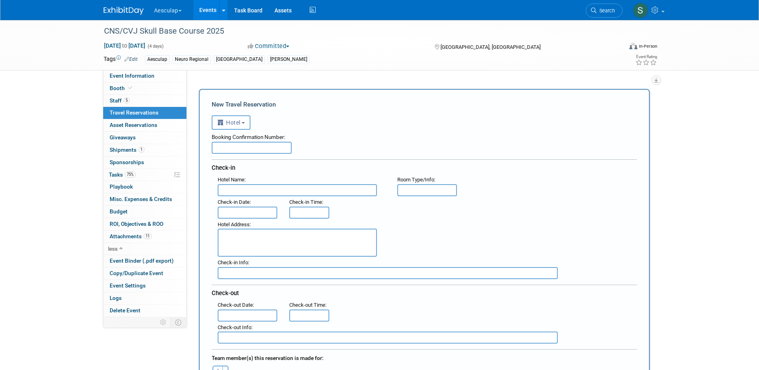
type textarea "Courtyard Cleveland University Circle"
drag, startPoint x: 316, startPoint y: 233, endPoint x: 208, endPoint y: 234, distance: 107.6
click at [208, 234] on div "New Travel Reservation <i class="fas fa-plane" style="padding: 6px 4px 6px 1px;…" at bounding box center [424, 339] width 451 height 500
click at [237, 190] on input "text" at bounding box center [297, 190] width 159 height 12
paste input "Courtyard Cleveland University Circle"
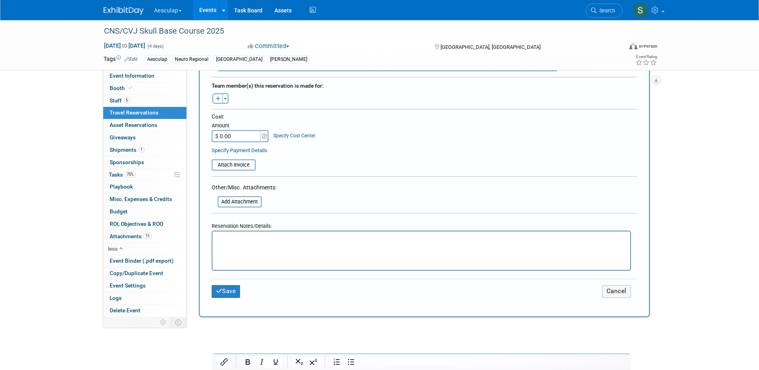
scroll to position [280, 0]
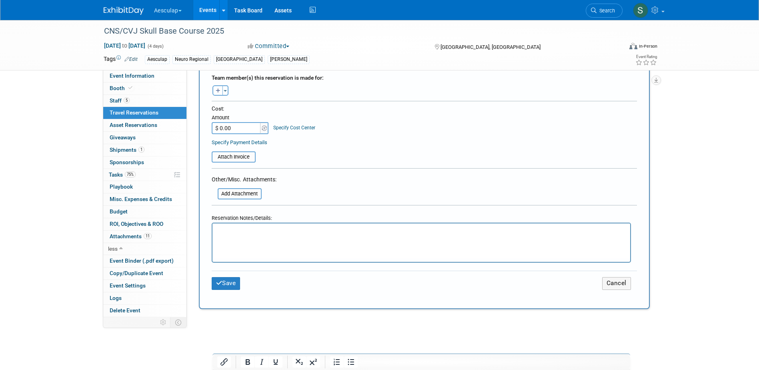
type input "Courtyard Cleveland University Circle"
click at [258, 231] on p "Rich Text Area. Press ALT-0 for help." at bounding box center [421, 230] width 408 height 8
click at [224, 279] on button "Save" at bounding box center [226, 283] width 29 height 12
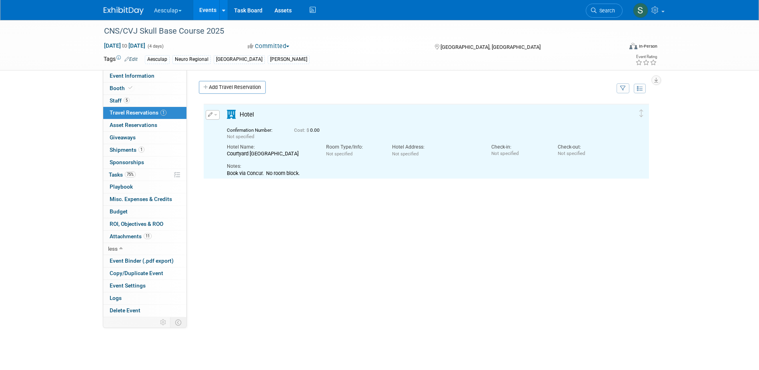
scroll to position [0, 0]
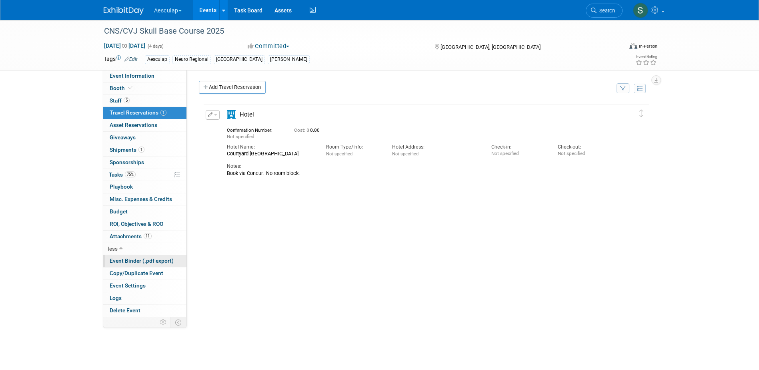
click at [128, 262] on span "Event Binder (.pdf export)" at bounding box center [142, 260] width 64 height 6
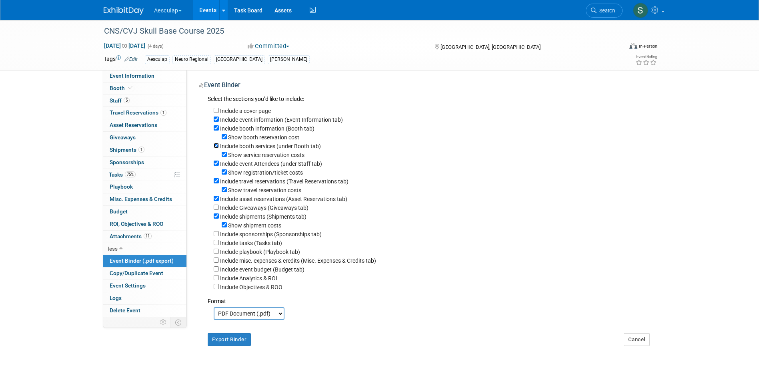
click at [216, 148] on input "Include booth services (under Booth tab)" at bounding box center [216, 145] width 5 height 5
checkbox input "false"
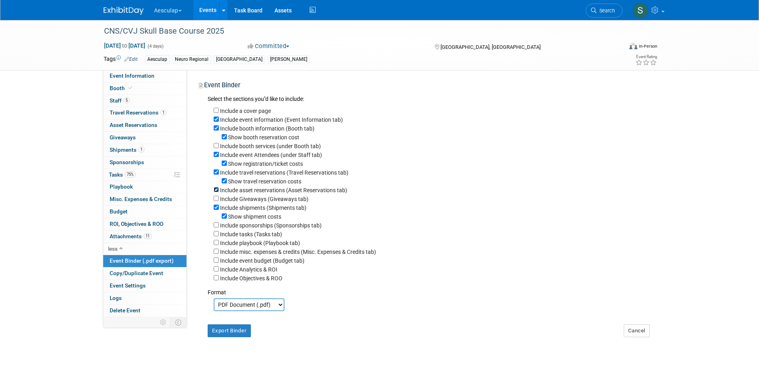
click at [216, 192] on input "Include asset reservations (Asset Reservations tab)" at bounding box center [216, 189] width 5 height 5
checkbox input "false"
click at [227, 337] on button "Export Binder" at bounding box center [230, 330] width 44 height 13
click at [115, 87] on span "Booth" at bounding box center [122, 88] width 24 height 6
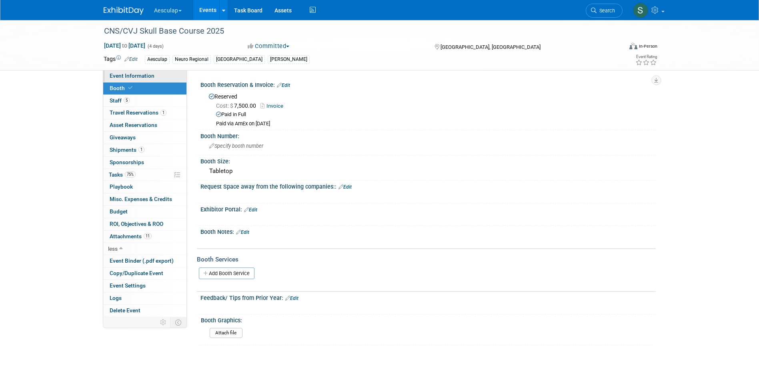
click at [117, 76] on span "Event Information" at bounding box center [132, 75] width 45 height 6
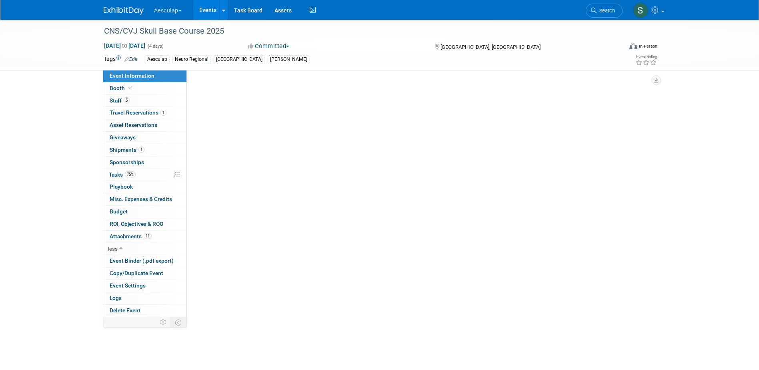
select select "Approved by Compliance"
select select "Neuro"
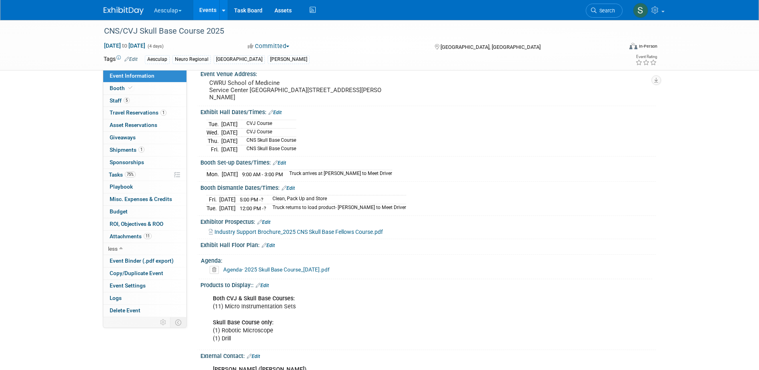
scroll to position [80, 0]
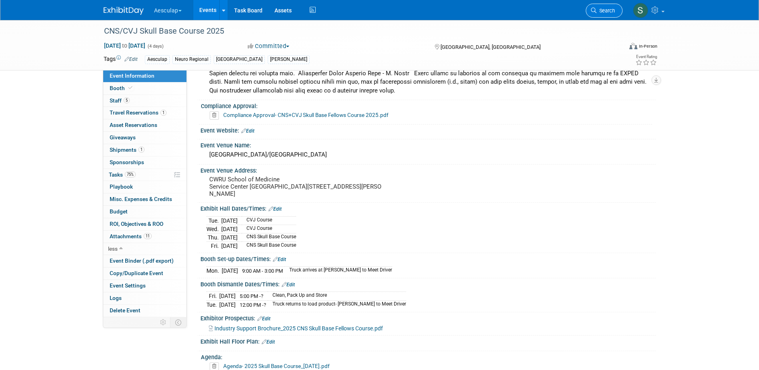
click at [604, 11] on span "Search" at bounding box center [605, 11] width 18 height 6
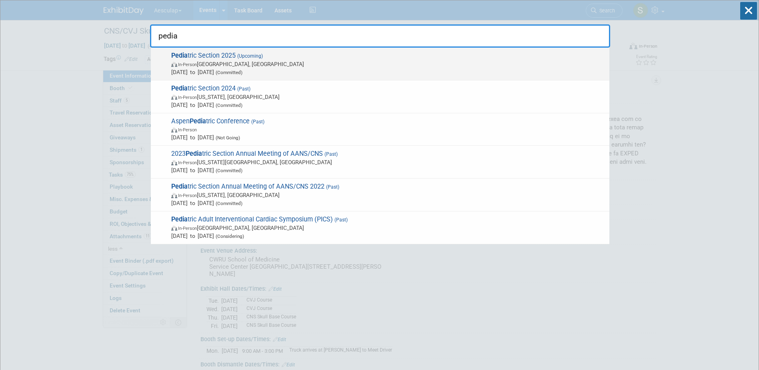
type input "pedia"
click at [233, 55] on span "Pedia tric Section 2025 (Upcoming) In-Person Memphis, TN Dec 4, 2025 to Dec 7, …" at bounding box center [387, 64] width 436 height 24
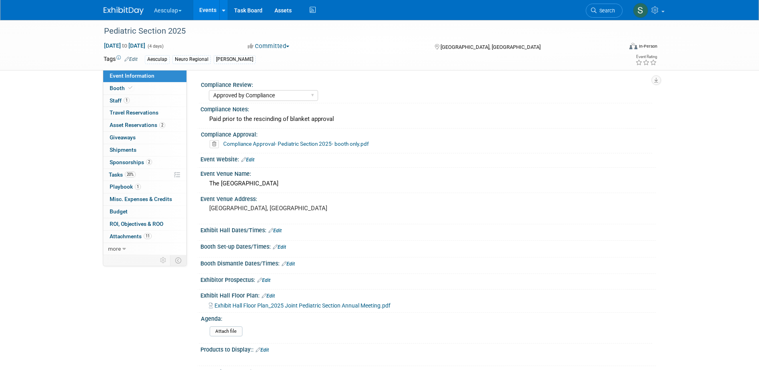
select select "Approved by Compliance"
click at [117, 88] on span "Booth" at bounding box center [122, 88] width 24 height 6
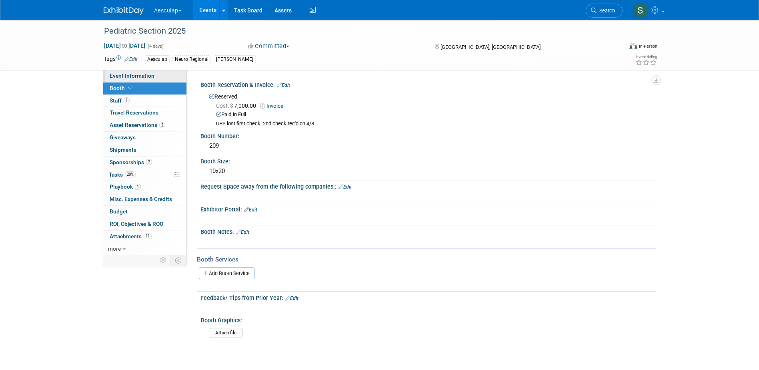
click at [120, 75] on span "Event Information" at bounding box center [132, 75] width 45 height 6
select select "Approved by Compliance"
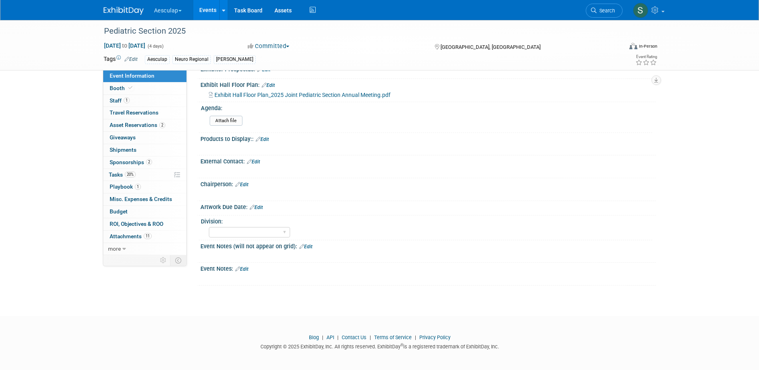
scroll to position [212, 0]
click at [247, 266] on link "Edit" at bounding box center [241, 267] width 13 height 6
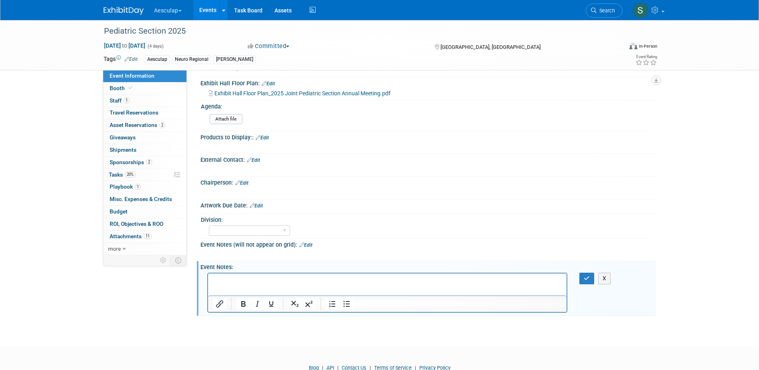
scroll to position [0, 0]
click at [583, 276] on button "button" at bounding box center [586, 278] width 15 height 12
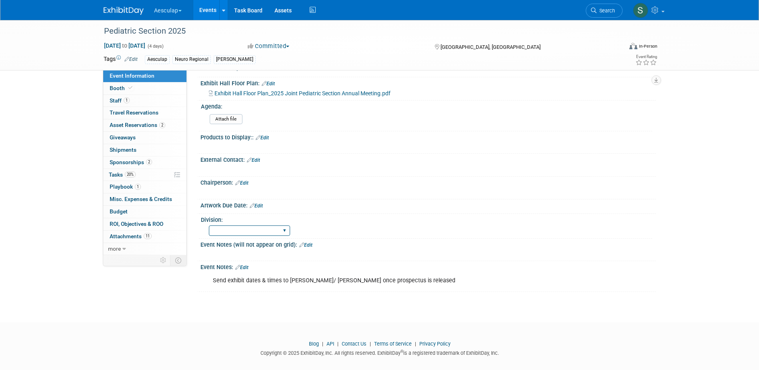
click at [274, 233] on select "HCS Neuro Ortho Spine Strategic Sales Biologics Misc. Company Functions" at bounding box center [249, 230] width 81 height 11
select select "Neuro"
click at [209, 225] on select "HCS Neuro Ortho Spine Strategic Sales Biologics Misc. Company Functions" at bounding box center [249, 230] width 81 height 11
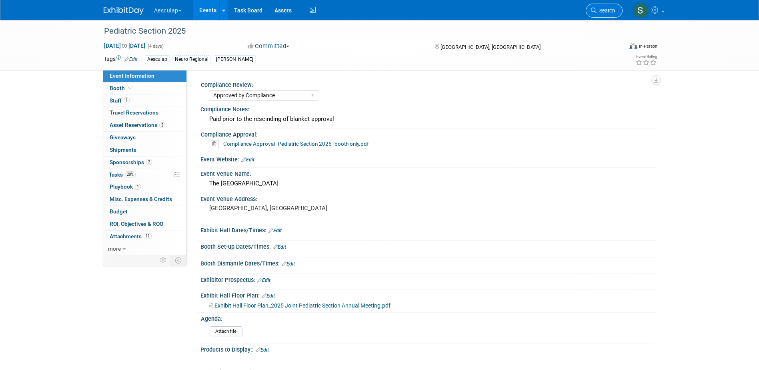
click at [605, 9] on span "Search" at bounding box center [605, 11] width 18 height 6
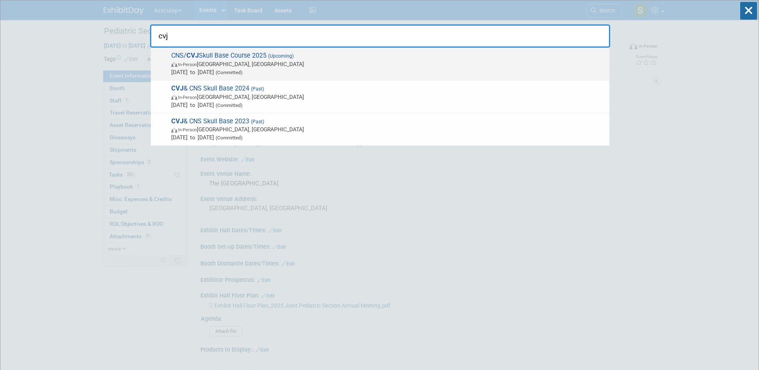
type input "cvj"
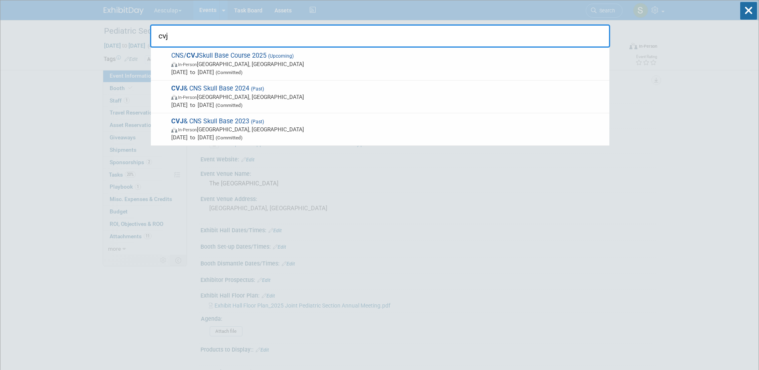
drag, startPoint x: 204, startPoint y: 60, endPoint x: 209, endPoint y: 59, distance: 4.9
click at [204, 59] on span "CNS/ CVJ Skull Base Course 2025 (Upcoming) In-Person Cleveland, OH Aug 26, 2025…" at bounding box center [387, 64] width 436 height 24
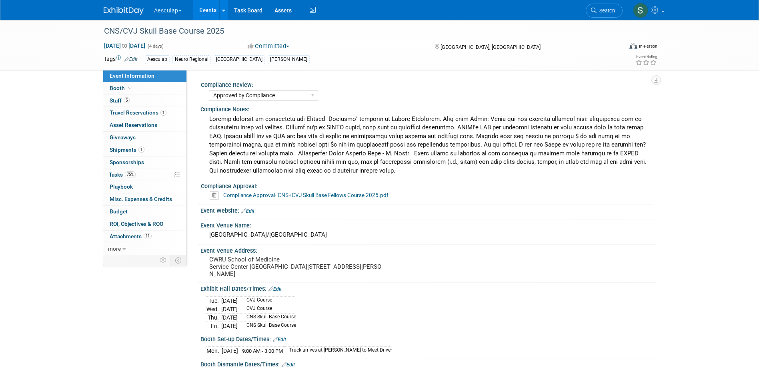
select select "Approved by Compliance"
select select "Neuro"
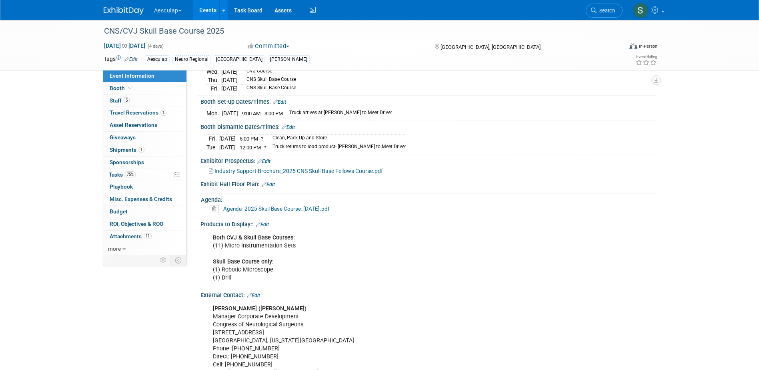
scroll to position [240, 0]
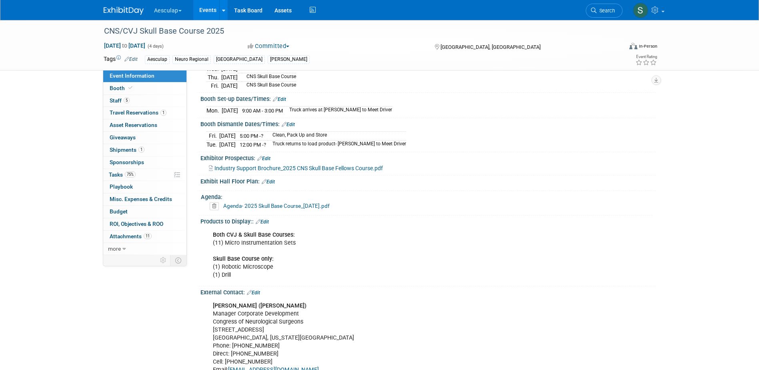
click at [252, 209] on link "Agenda- 2025 Skull Base Course_[DATE].pdf" at bounding box center [276, 205] width 106 height 6
click at [561, 226] on div "Products to Display:: Edit" at bounding box center [427, 220] width 455 height 10
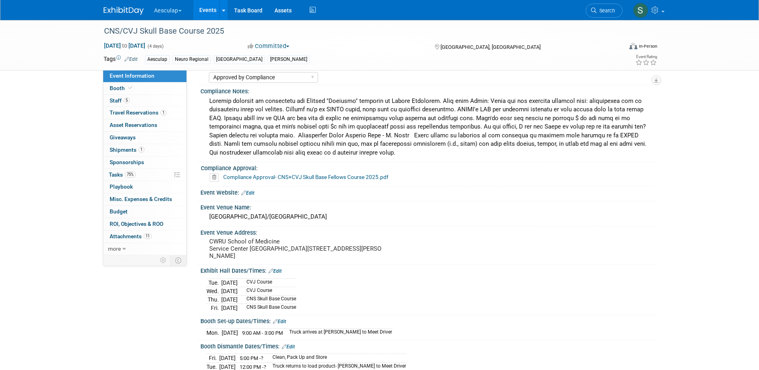
scroll to position [0, 0]
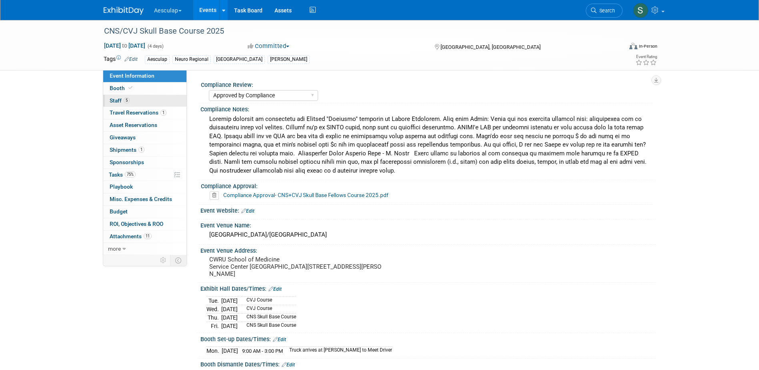
click at [114, 104] on link "5 Staff 5" at bounding box center [144, 101] width 83 height 12
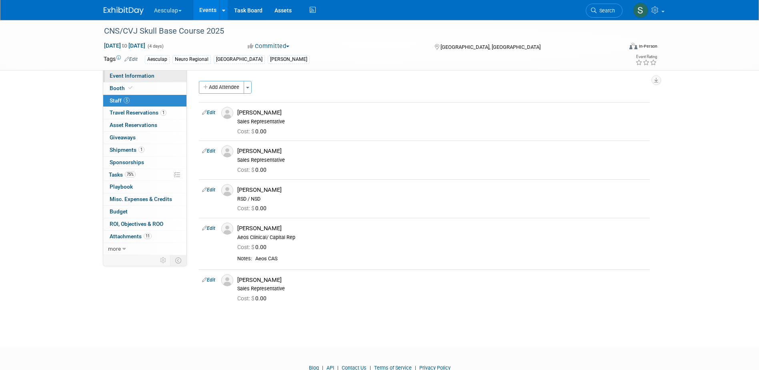
click at [133, 75] on span "Event Information" at bounding box center [132, 75] width 45 height 6
select select "Approved by Compliance"
select select "Neuro"
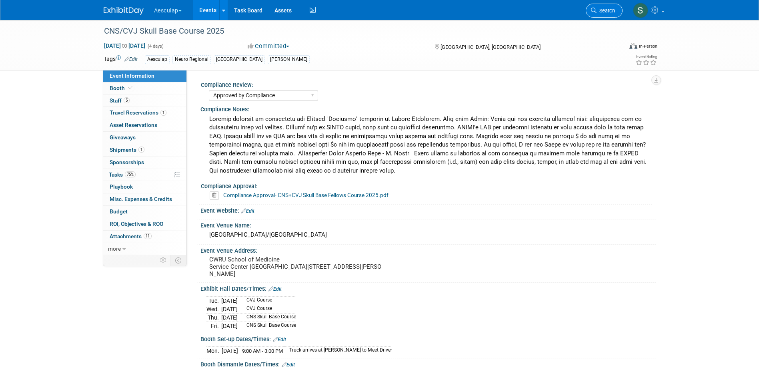
click at [608, 8] on span "Search" at bounding box center [605, 11] width 18 height 6
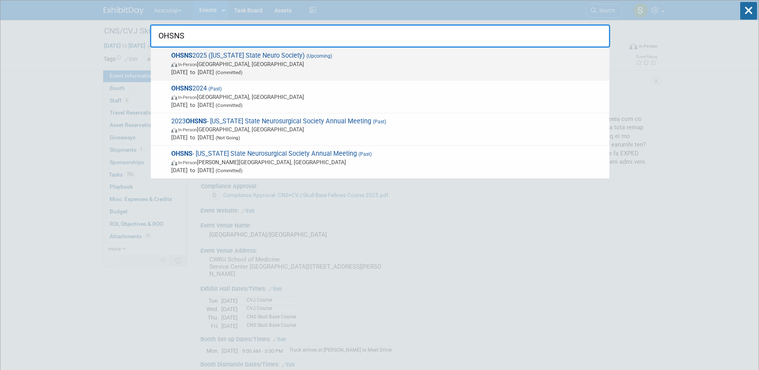
type input "OHSNS"
click at [186, 55] on strong "OHSNS" at bounding box center [181, 56] width 21 height 8
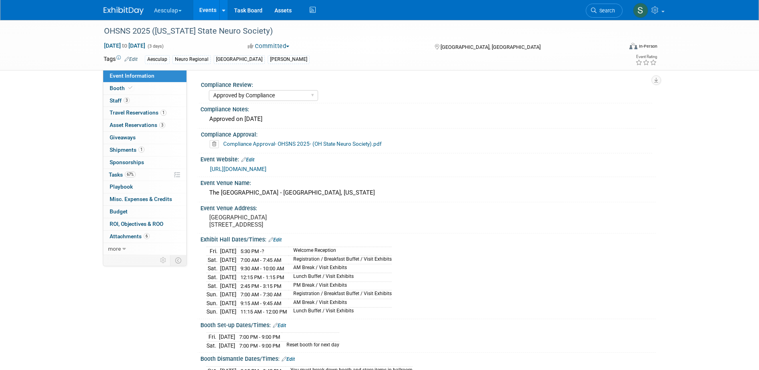
select select "Approved by Compliance"
select select "Neuro"
click at [601, 8] on link "Search" at bounding box center [604, 11] width 37 height 14
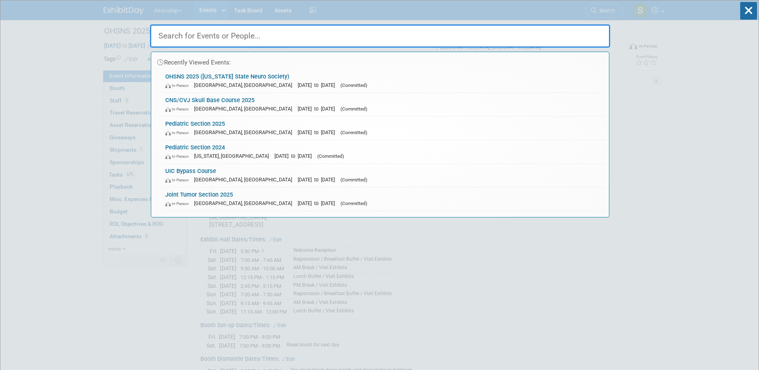
click at [216, 41] on input "text" at bounding box center [380, 35] width 460 height 23
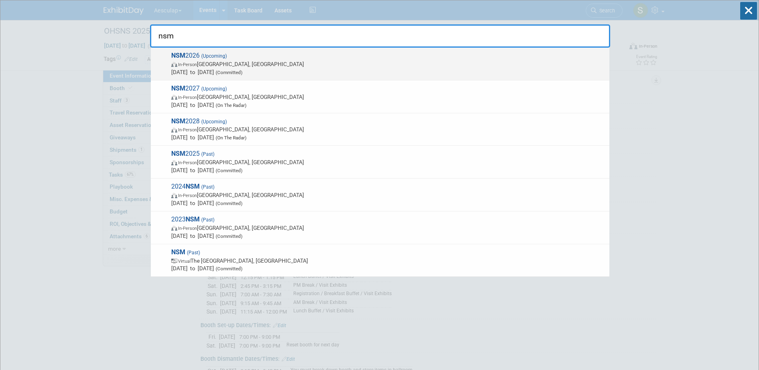
type input "nsm"
click at [188, 58] on span "NSM 2026 (Upcoming) In-Person [GEOGRAPHIC_DATA], [GEOGRAPHIC_DATA] [DATE] to [D…" at bounding box center [387, 64] width 436 height 24
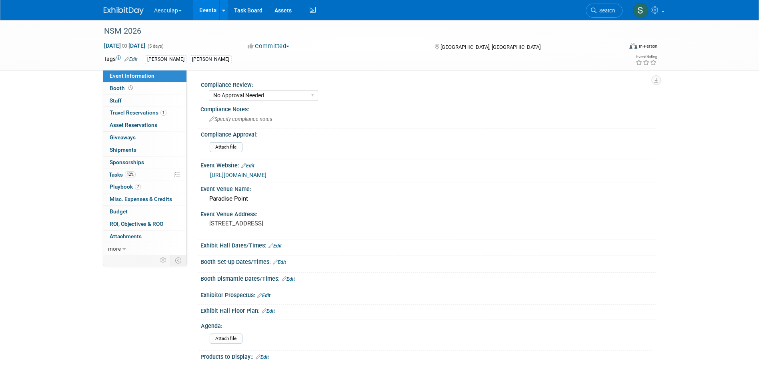
select select "No Approval Needed"
select select "Misc. Company Functions"
click at [116, 174] on span "Tasks 12%" at bounding box center [122, 174] width 27 height 6
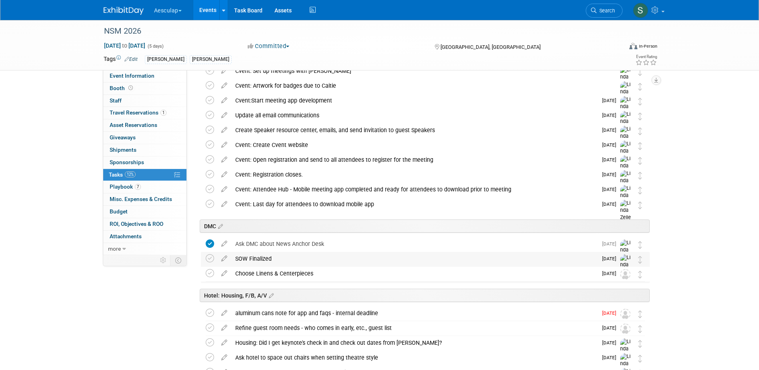
scroll to position [520, 0]
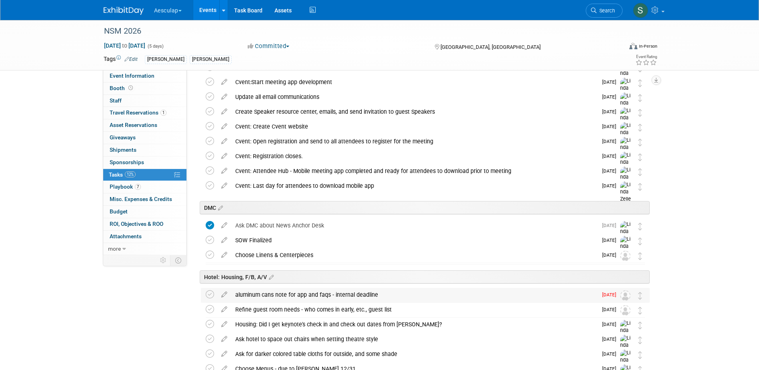
click at [305, 296] on div "aluminum cans note for app and faqs - internal deadline" at bounding box center [414, 295] width 366 height 14
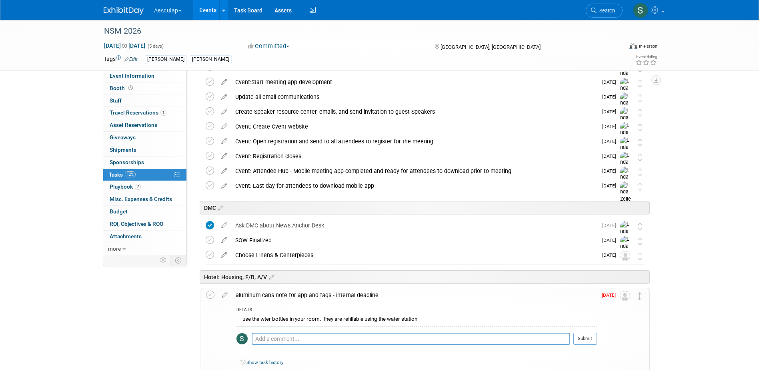
click at [305, 296] on div "aluminum cans note for app and faqs - internal deadline" at bounding box center [414, 295] width 365 height 14
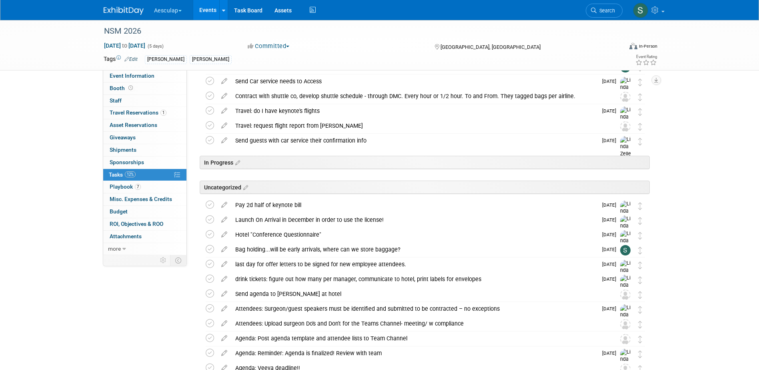
scroll to position [1320, 0]
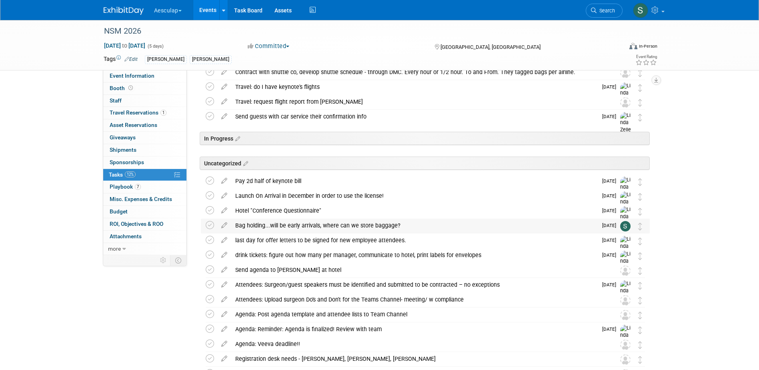
click at [302, 229] on div "Bag holding...will be early arrivals, where can we store baggage?" at bounding box center [414, 225] width 366 height 14
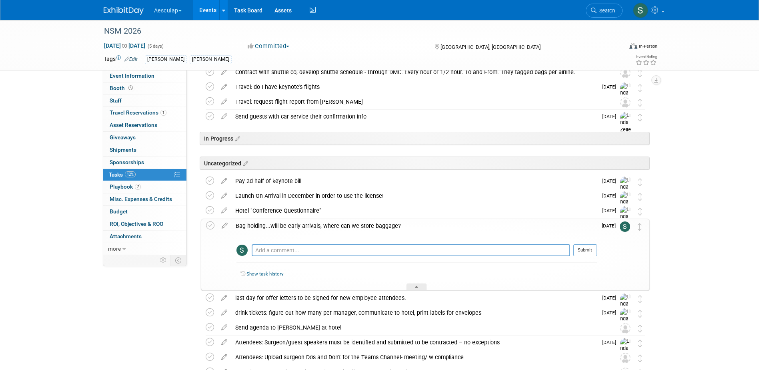
click at [301, 228] on div "Bag holding...will be early arrivals, where can we store baggage?" at bounding box center [414, 226] width 365 height 14
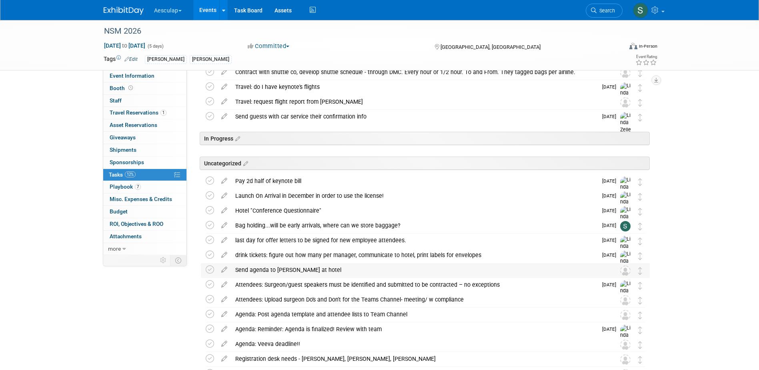
click at [278, 270] on div "Send agenda to [PERSON_NAME] at hotel" at bounding box center [417, 270] width 373 height 14
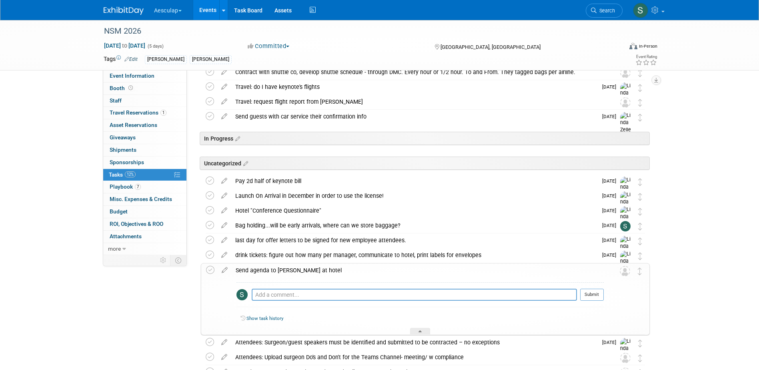
click at [262, 271] on div "Send agenda to [PERSON_NAME] at hotel" at bounding box center [418, 270] width 372 height 14
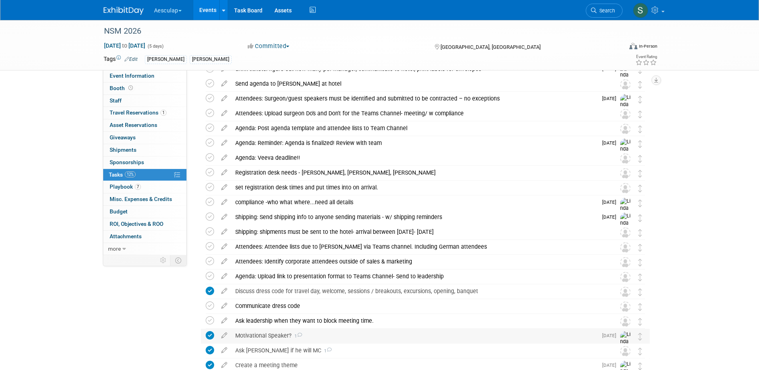
scroll to position [1520, 0]
